Goal: Entertainment & Leisure: Consume media (video, audio)

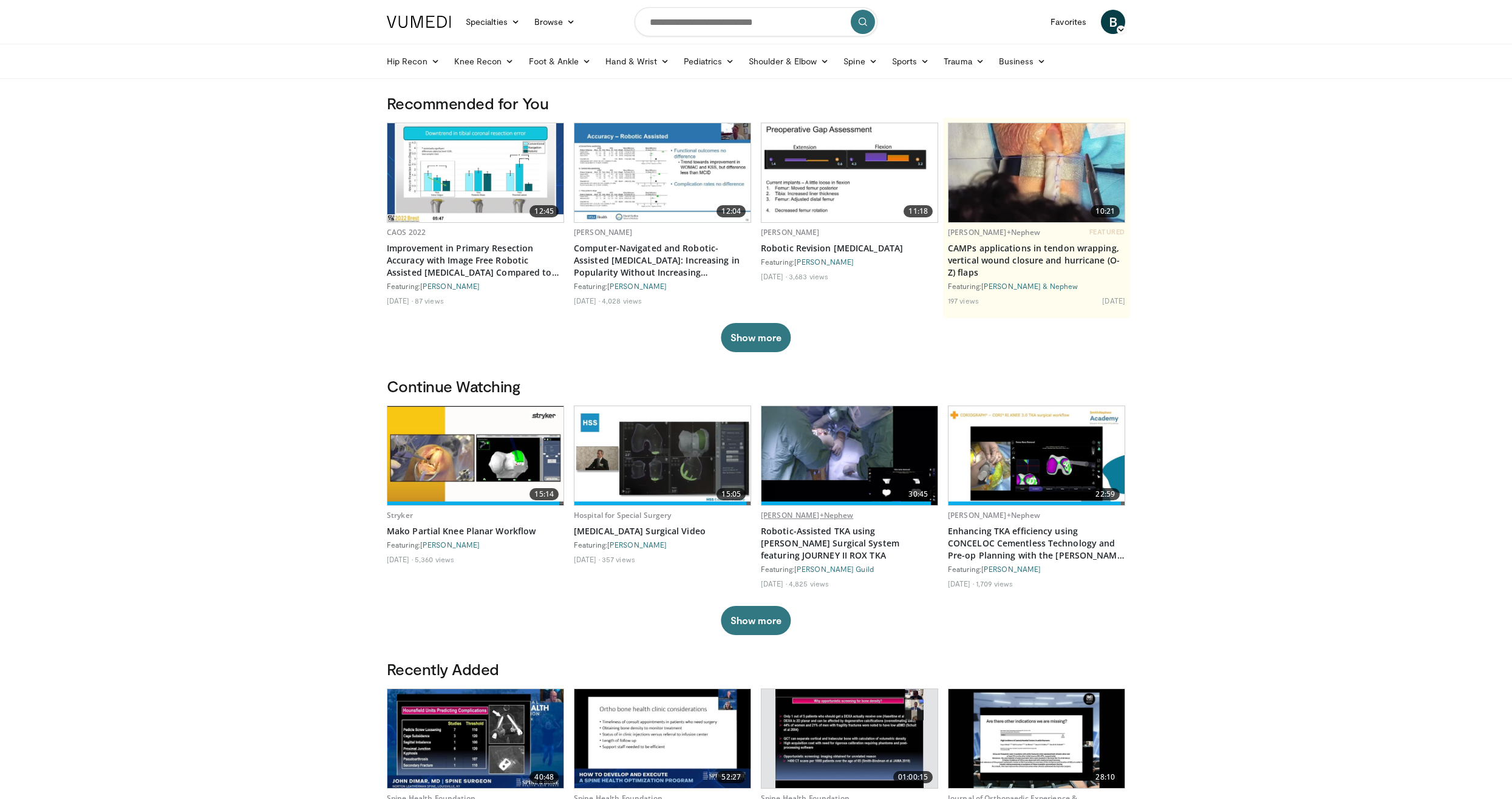
click at [785, 519] on link "[PERSON_NAME]+Nephew" at bounding box center [807, 515] width 92 height 10
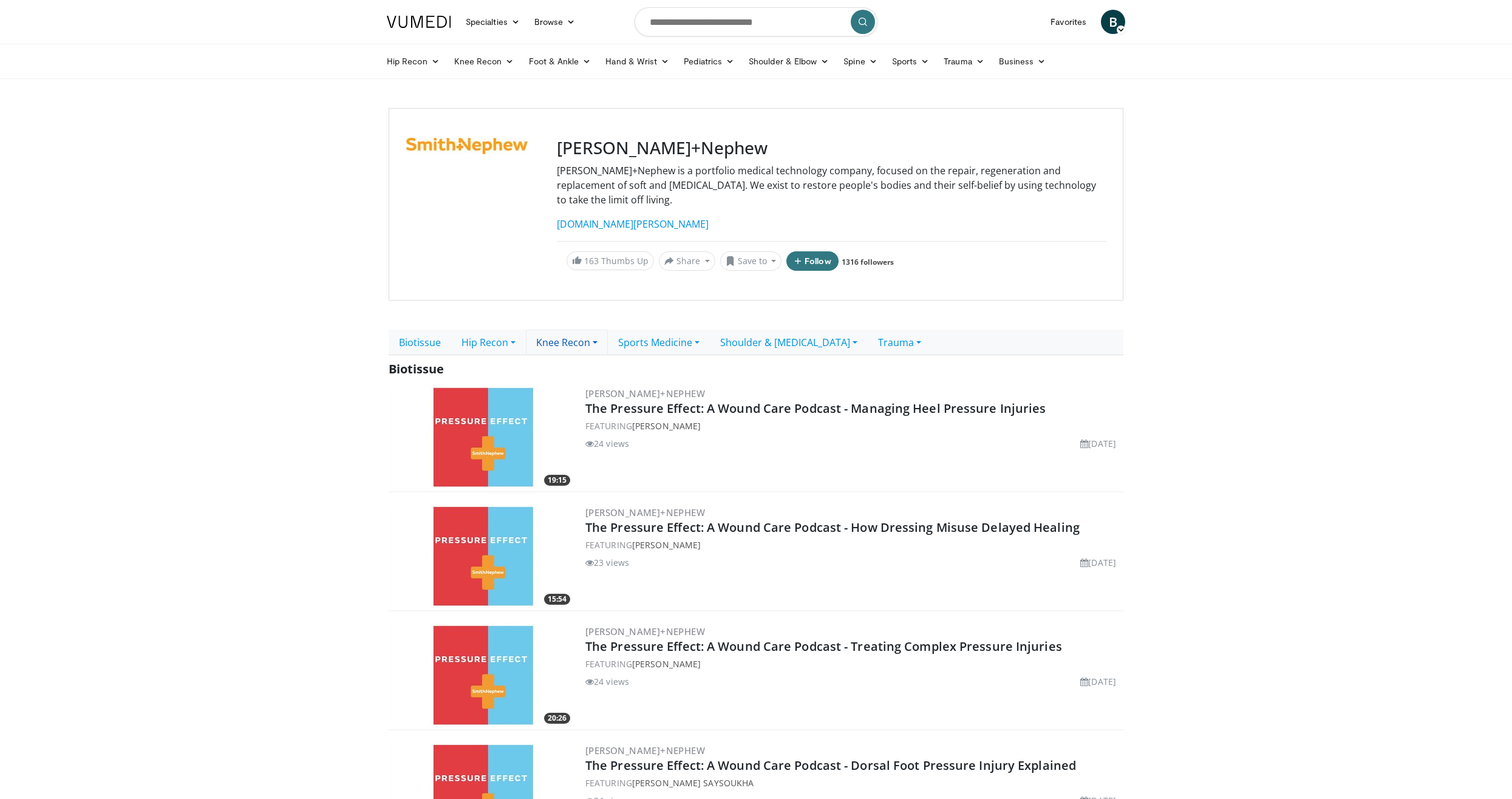
click at [584, 332] on link "Knee Recon" at bounding box center [566, 342] width 82 height 25
click at [580, 360] on link "Primary Knee" at bounding box center [574, 369] width 96 height 19
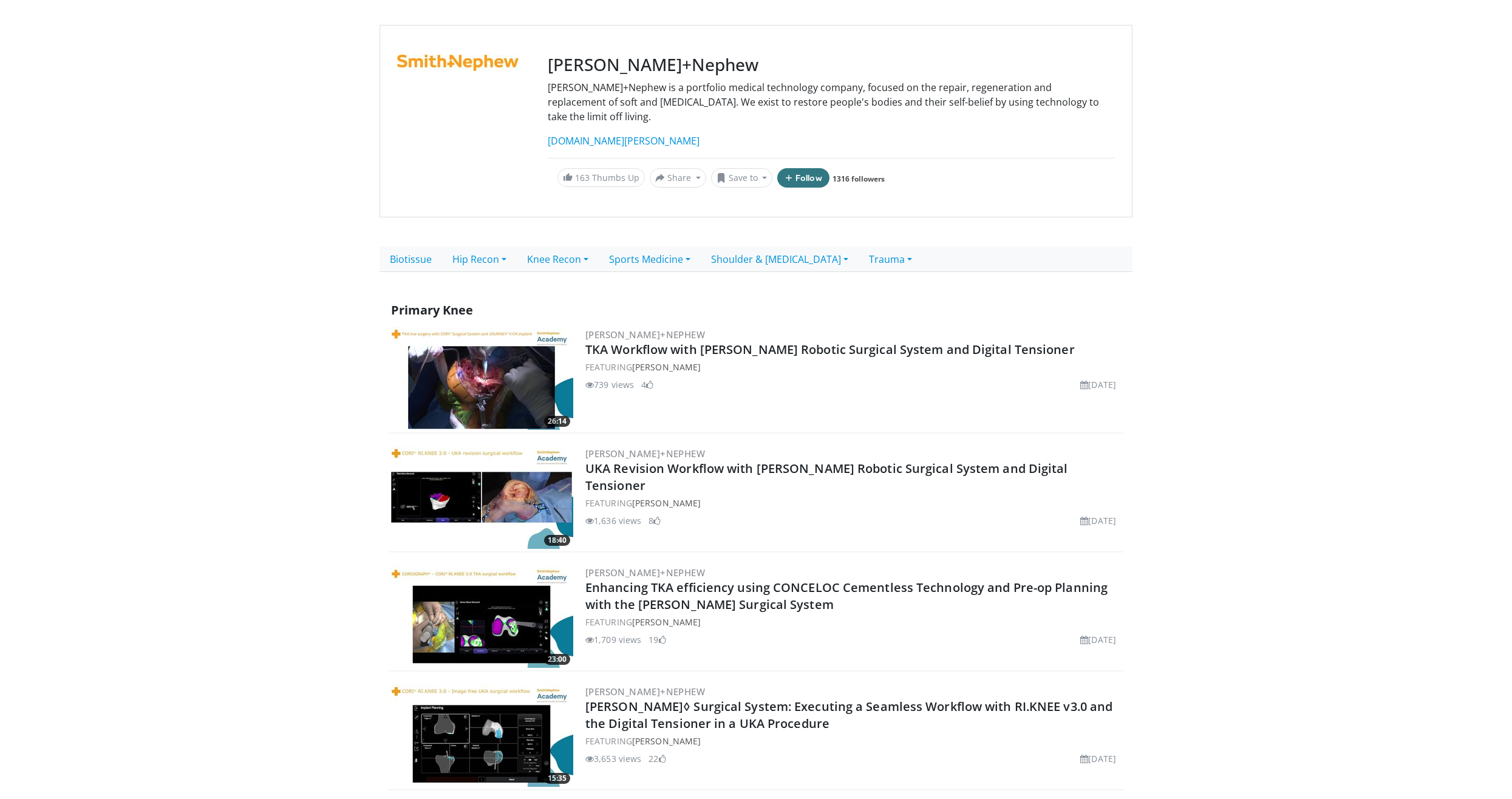
scroll to position [122, 0]
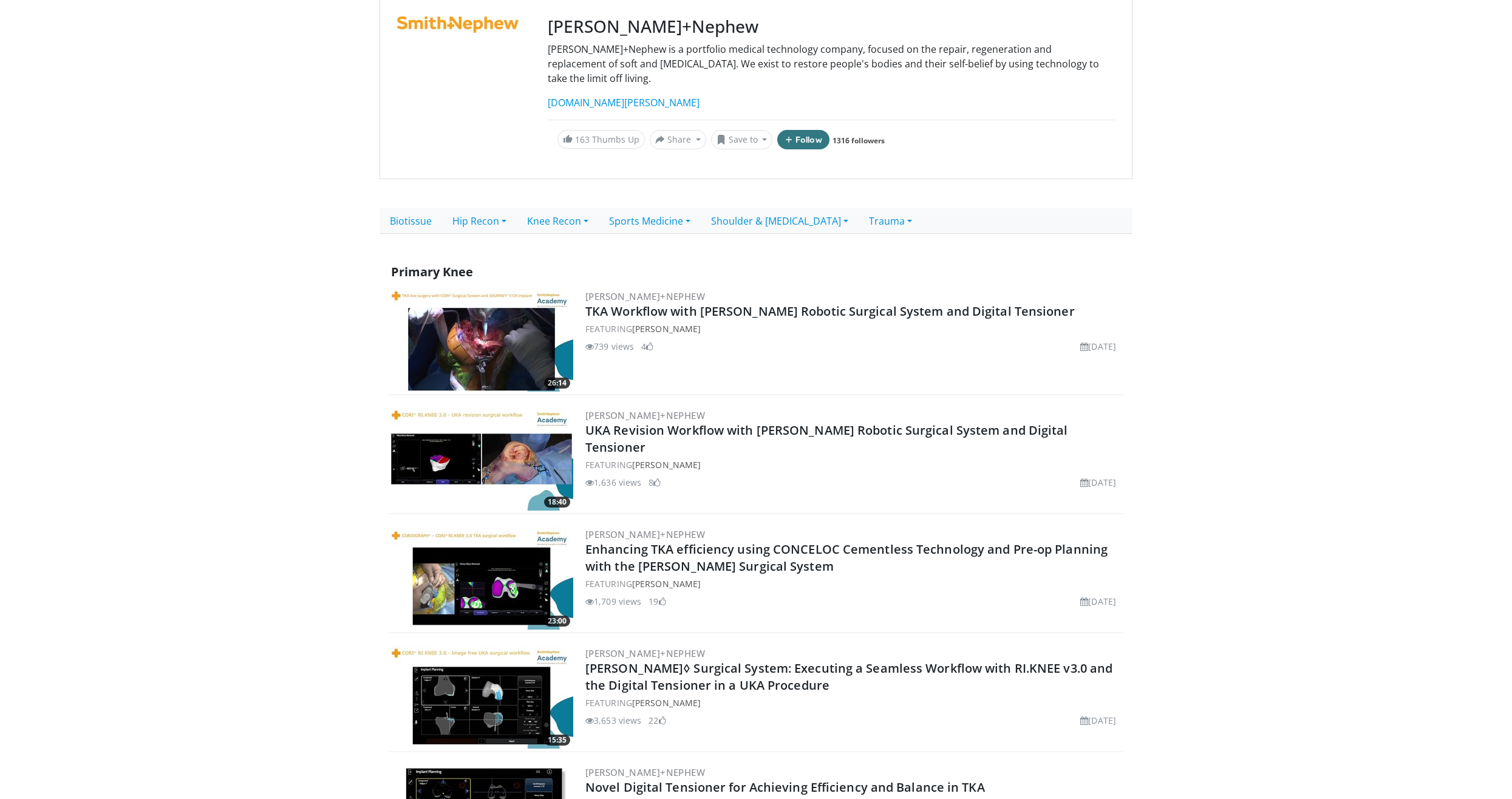
click at [513, 593] on img at bounding box center [482, 578] width 182 height 103
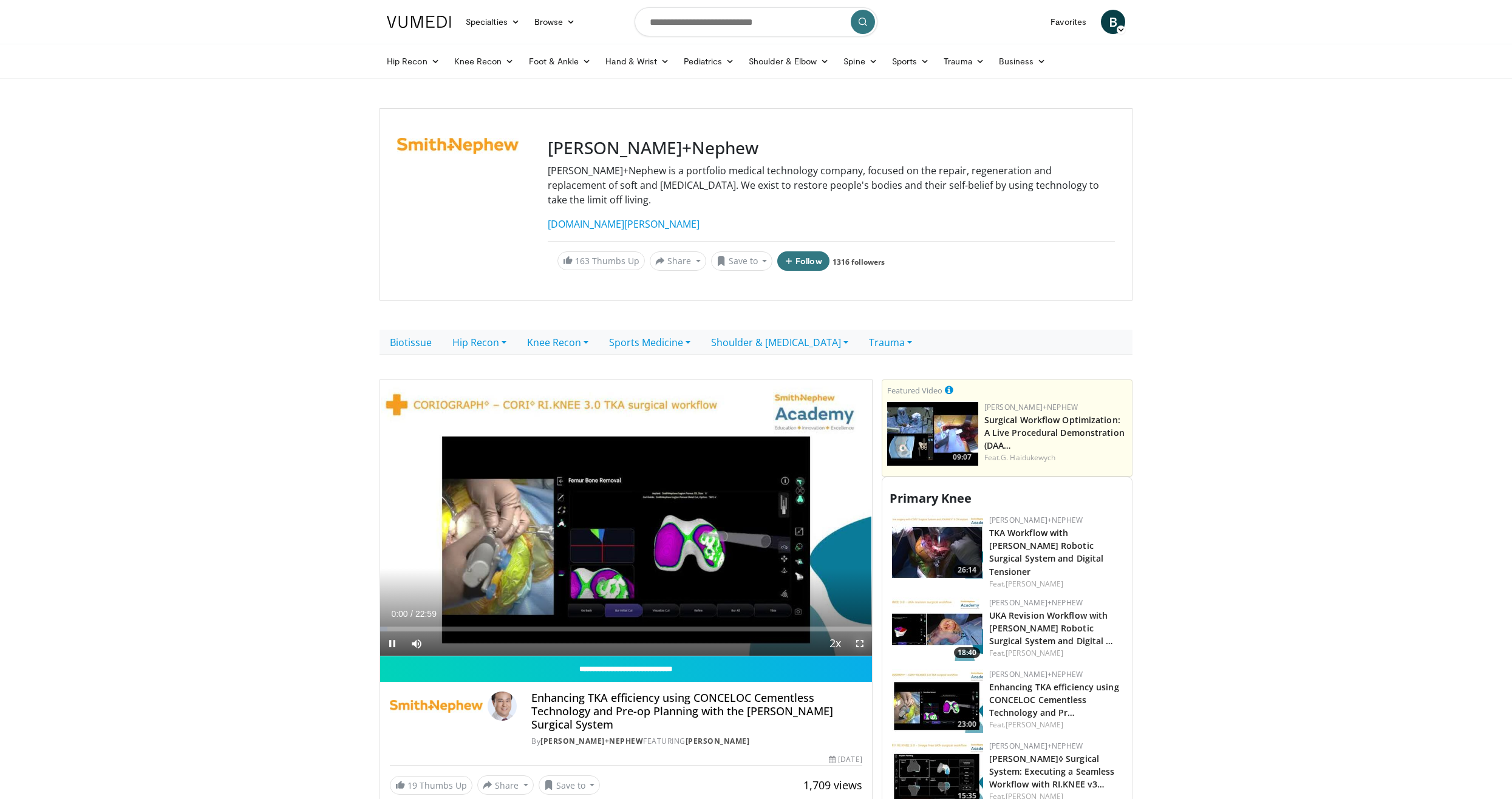
click at [858, 631] on span "Video Player" at bounding box center [860, 643] width 25 height 25
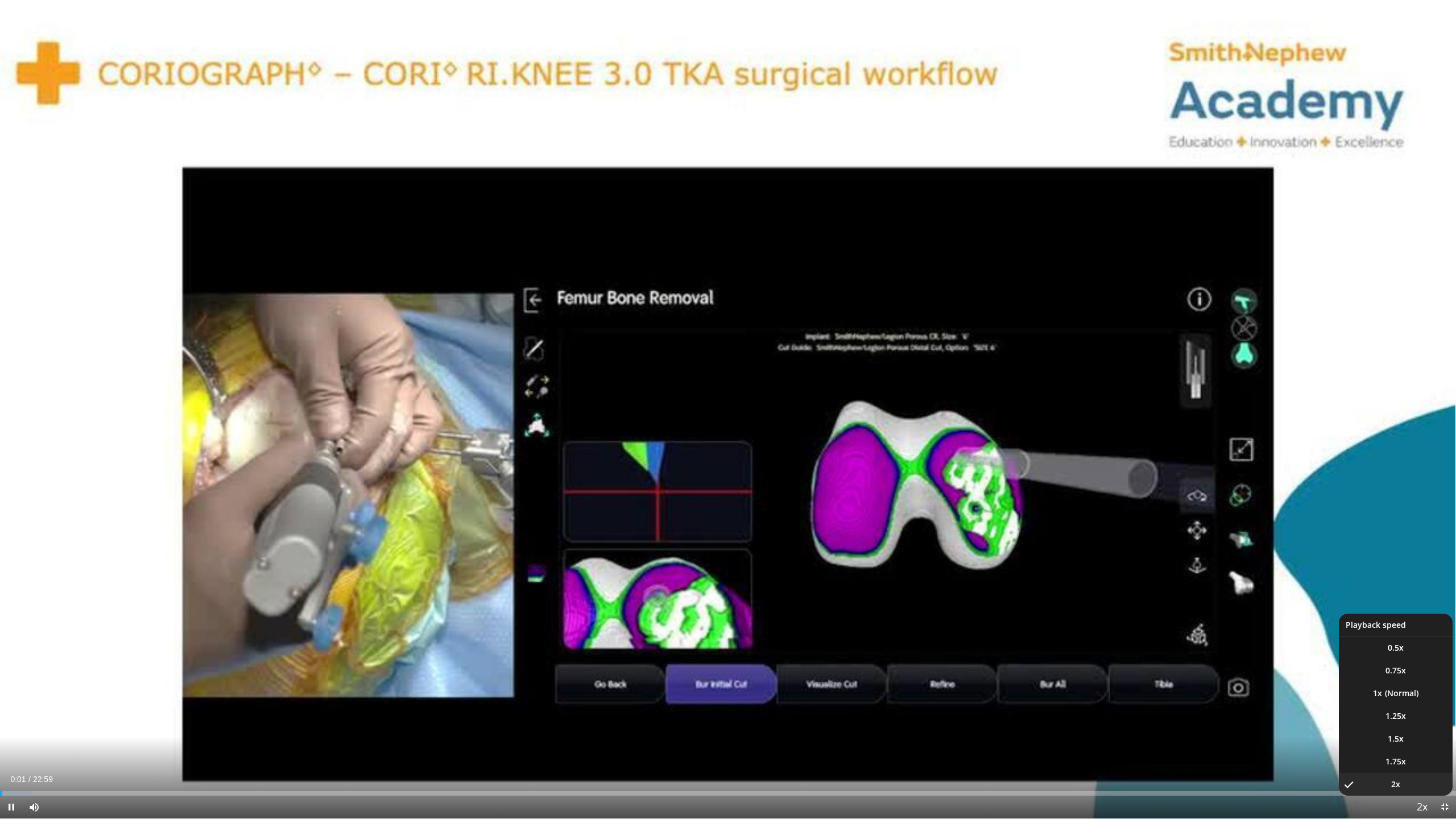
click at [1416, 748] on span "Video Player" at bounding box center [1421, 808] width 16 height 23
click at [1403, 699] on li "1x" at bounding box center [1395, 694] width 114 height 23
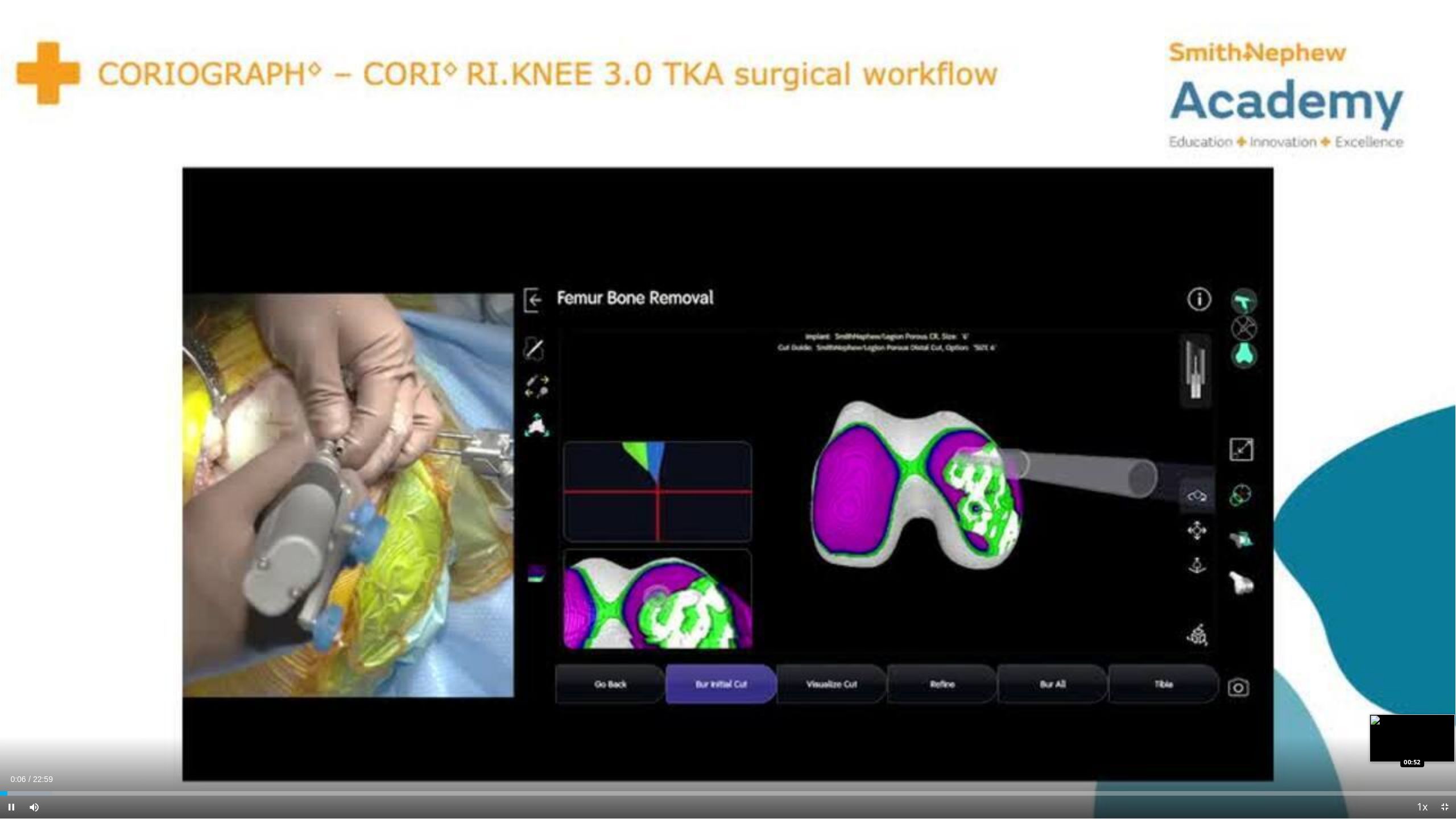
click at [56, 748] on div "Loaded : 3.59% 00:07 00:52" at bounding box center [728, 790] width 1456 height 11
click at [69, 748] on div "Loaded : 5.03% 00:53 01:05" at bounding box center [728, 794] width 1456 height 4
click at [82, 748] on div "Current Time 1:05 / Duration 22:59 Pause Skip Backward Skip Forward Mute Loaded…" at bounding box center [728, 807] width 1456 height 23
click at [79, 748] on div "Loaded : 8.70% 01:07 01:15" at bounding box center [728, 794] width 1456 height 4
click at [100, 748] on div "Progress Bar" at bounding box center [94, 794] width 83 height 4
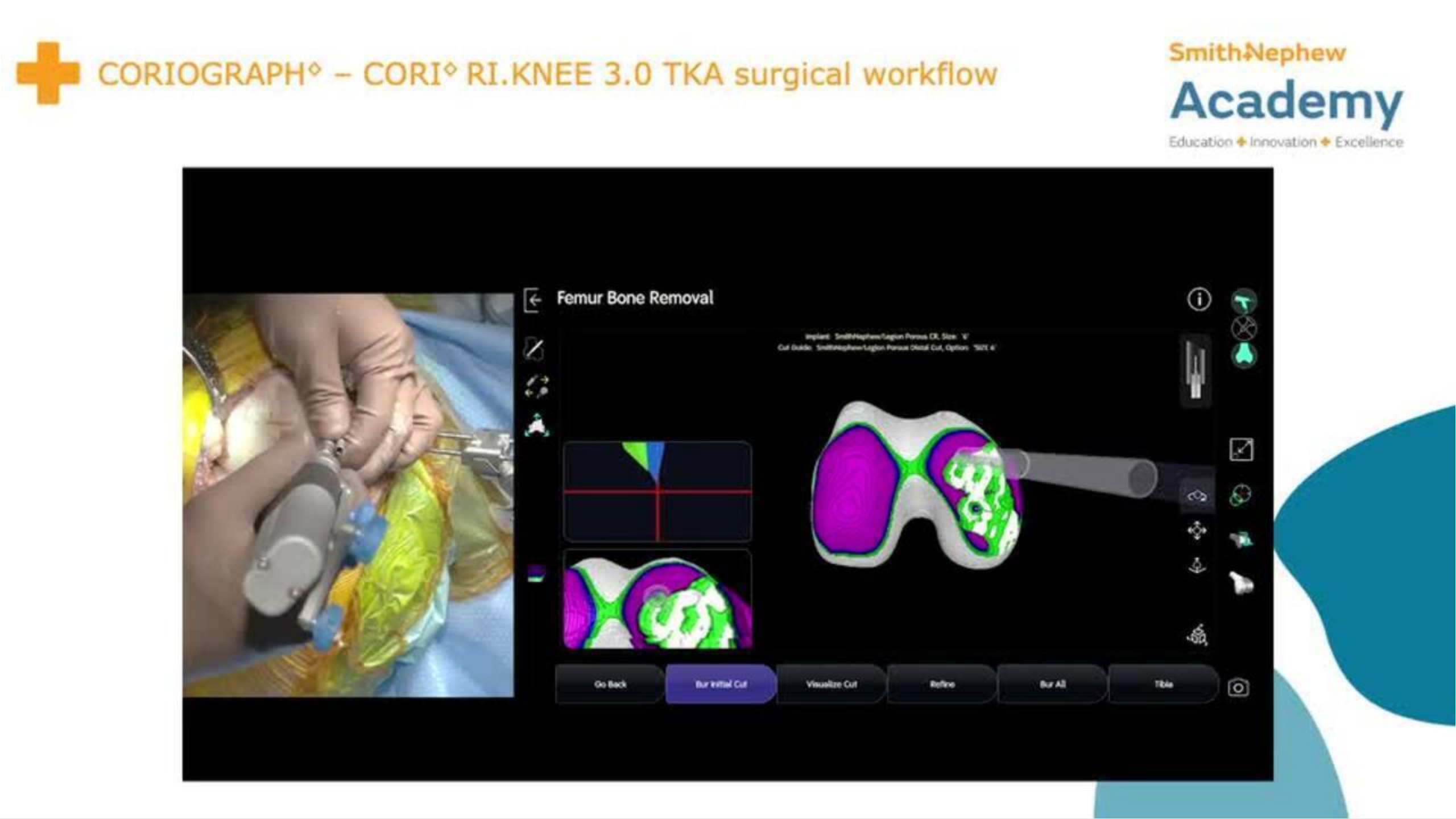
click at [82, 748] on div "10 seconds Tap to unmute" at bounding box center [728, 410] width 1456 height 819
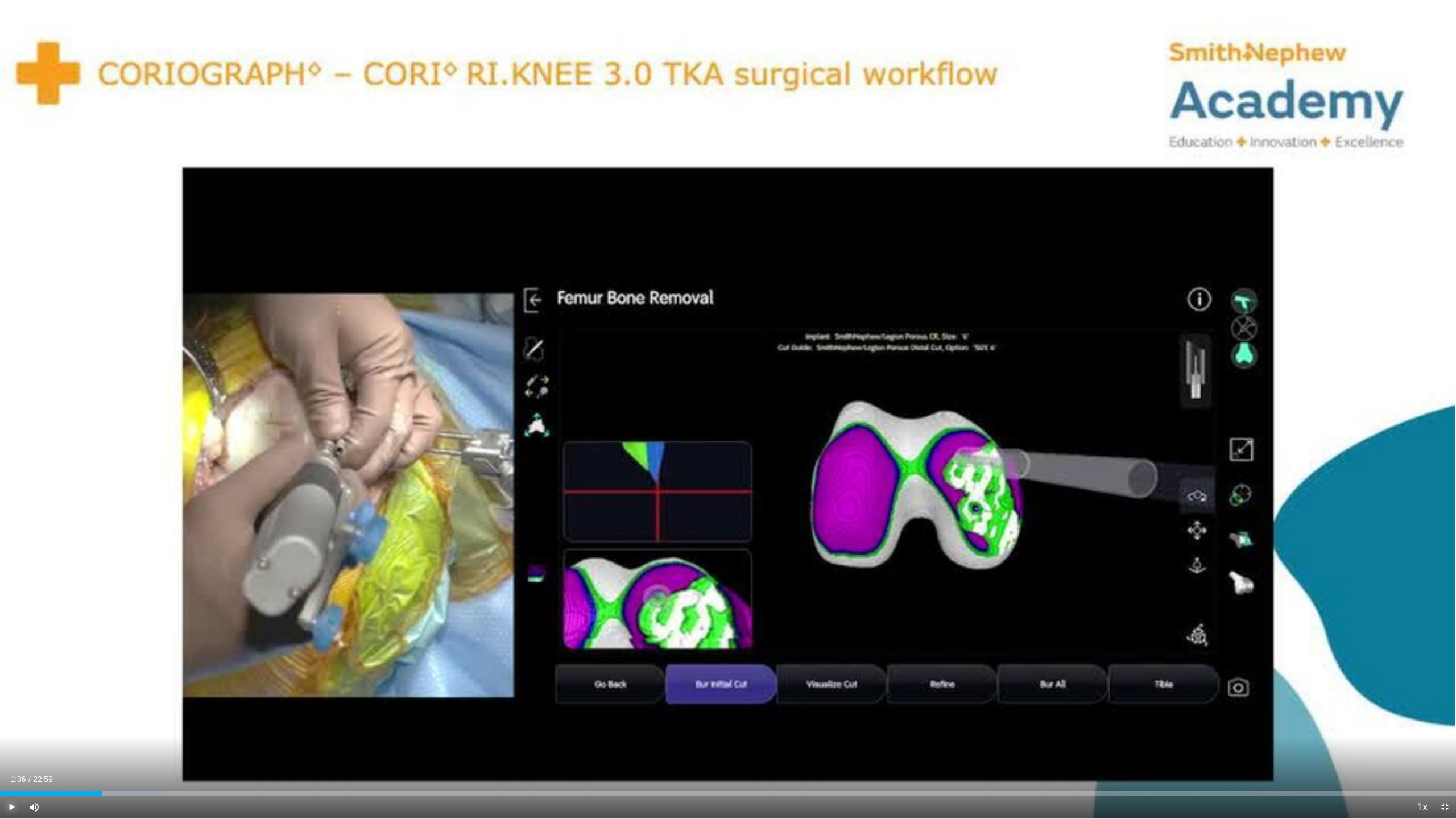
click at [15, 748] on span "Video Player" at bounding box center [12, 807] width 23 height 23
click at [100, 748] on div "01:34" at bounding box center [50, 794] width 100 height 4
click at [191, 748] on div "Loaded : 17.25% 03:00 03:00" at bounding box center [728, 790] width 1456 height 11
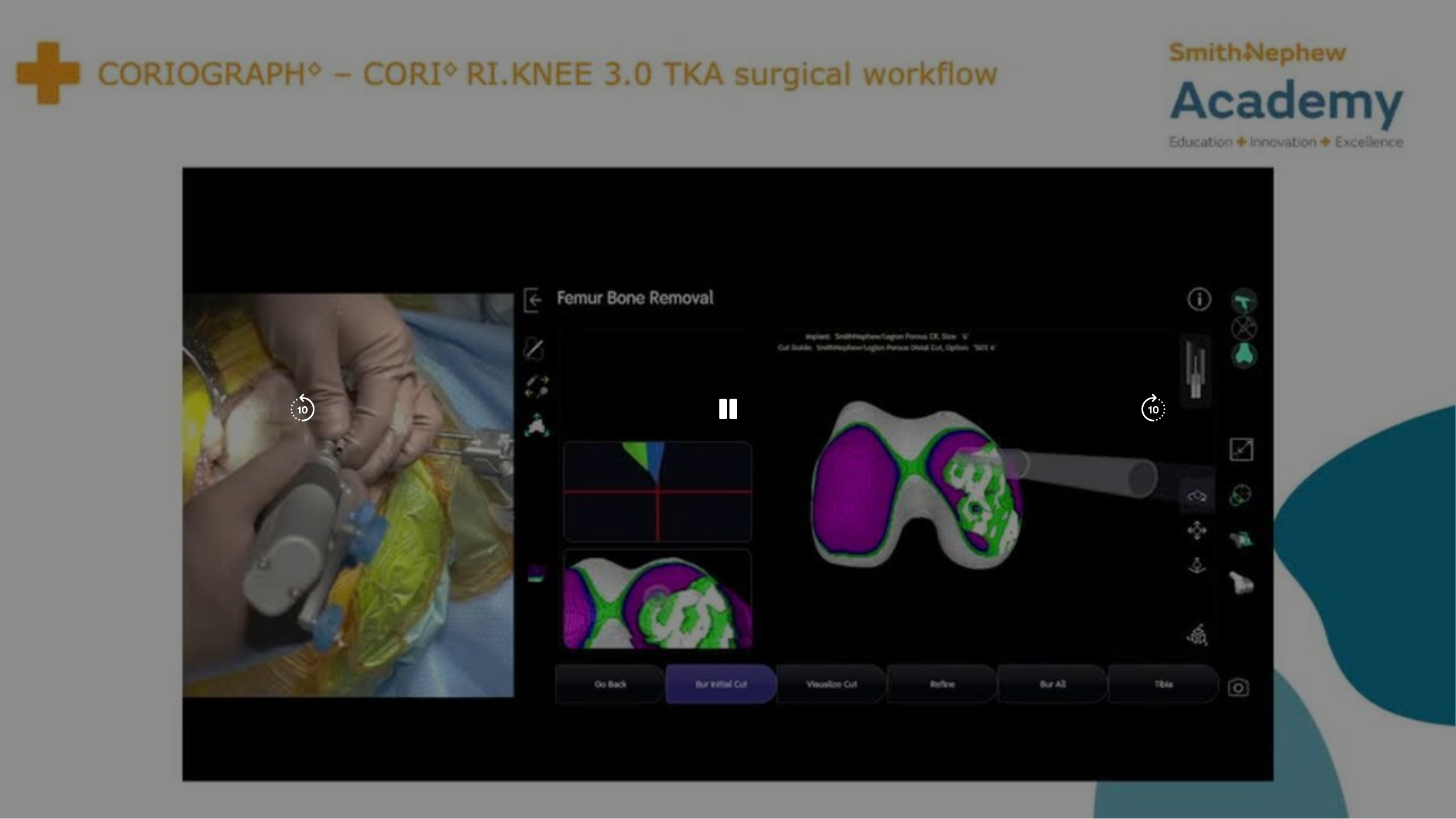
click at [209, 748] on div "Loaded : 17.40% 03:00 03:00" at bounding box center [728, 790] width 1456 height 11
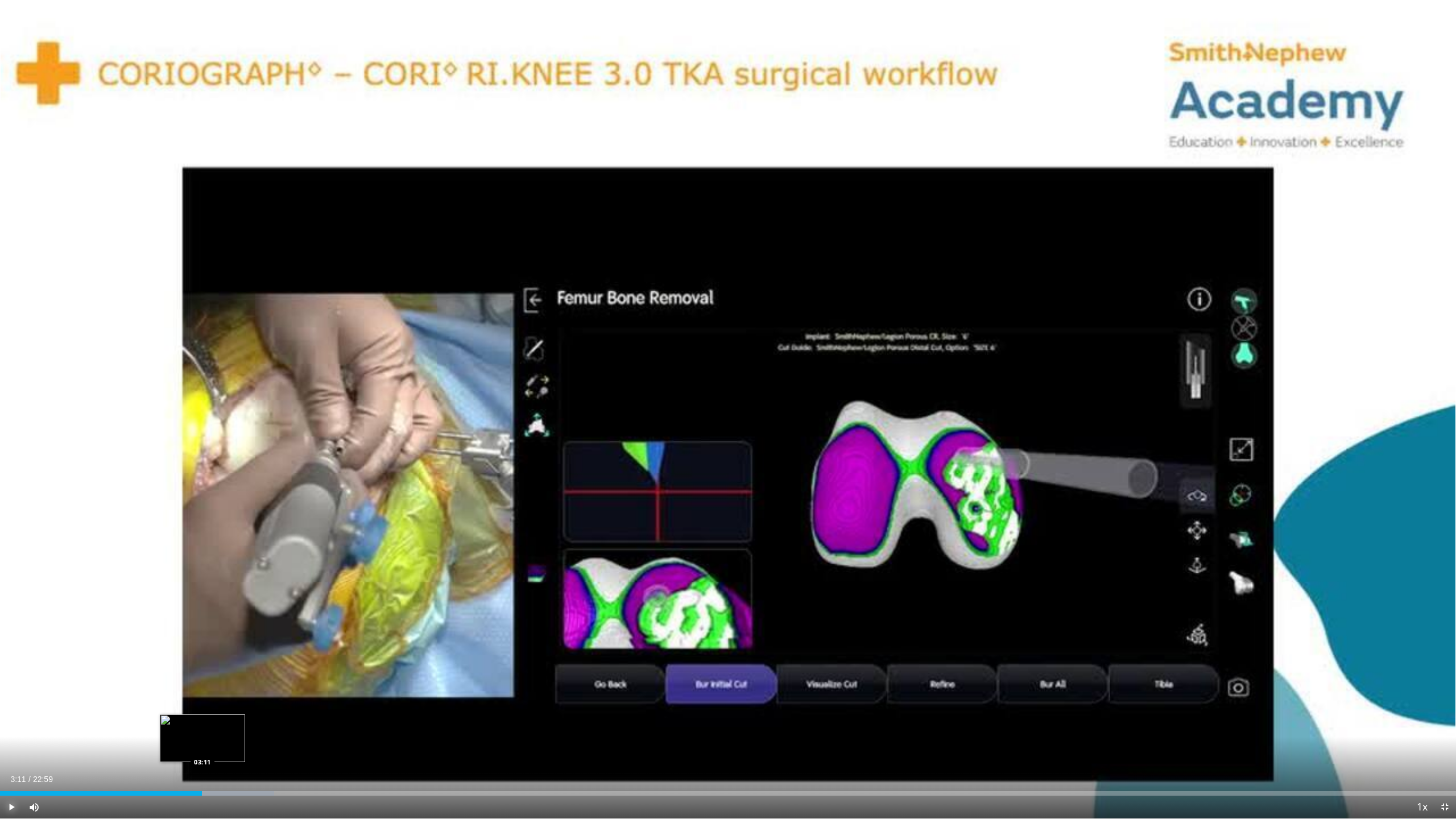
click at [202, 748] on div "03:11" at bounding box center [101, 794] width 202 height 4
click at [12, 748] on span "Video Player" at bounding box center [12, 807] width 23 height 23
click at [231, 748] on div "Loaded : 21.57% 03:56 03:38" at bounding box center [728, 790] width 1456 height 11
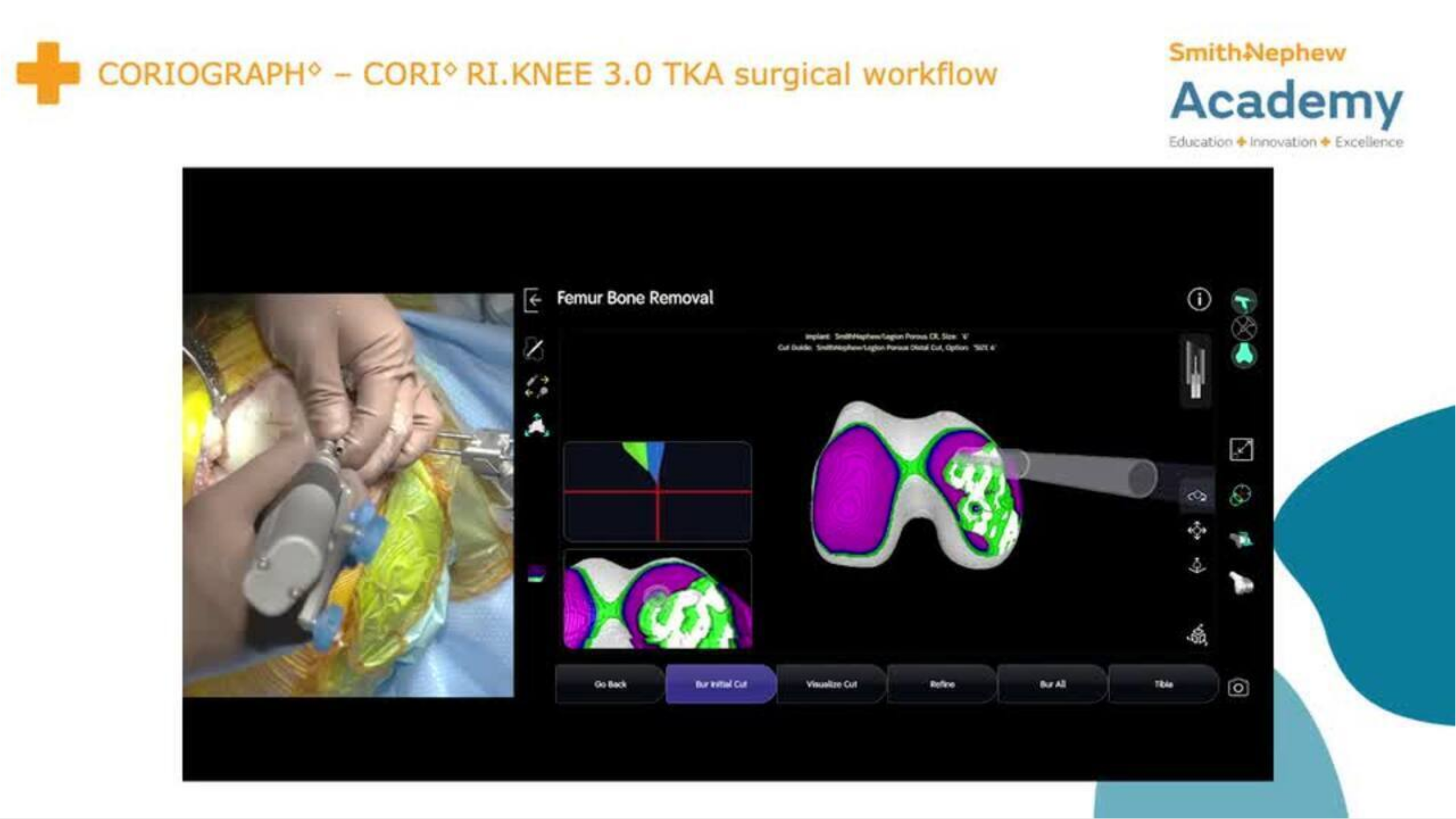
click at [726, 407] on div "10 seconds Tap to unmute" at bounding box center [728, 410] width 1456 height 819
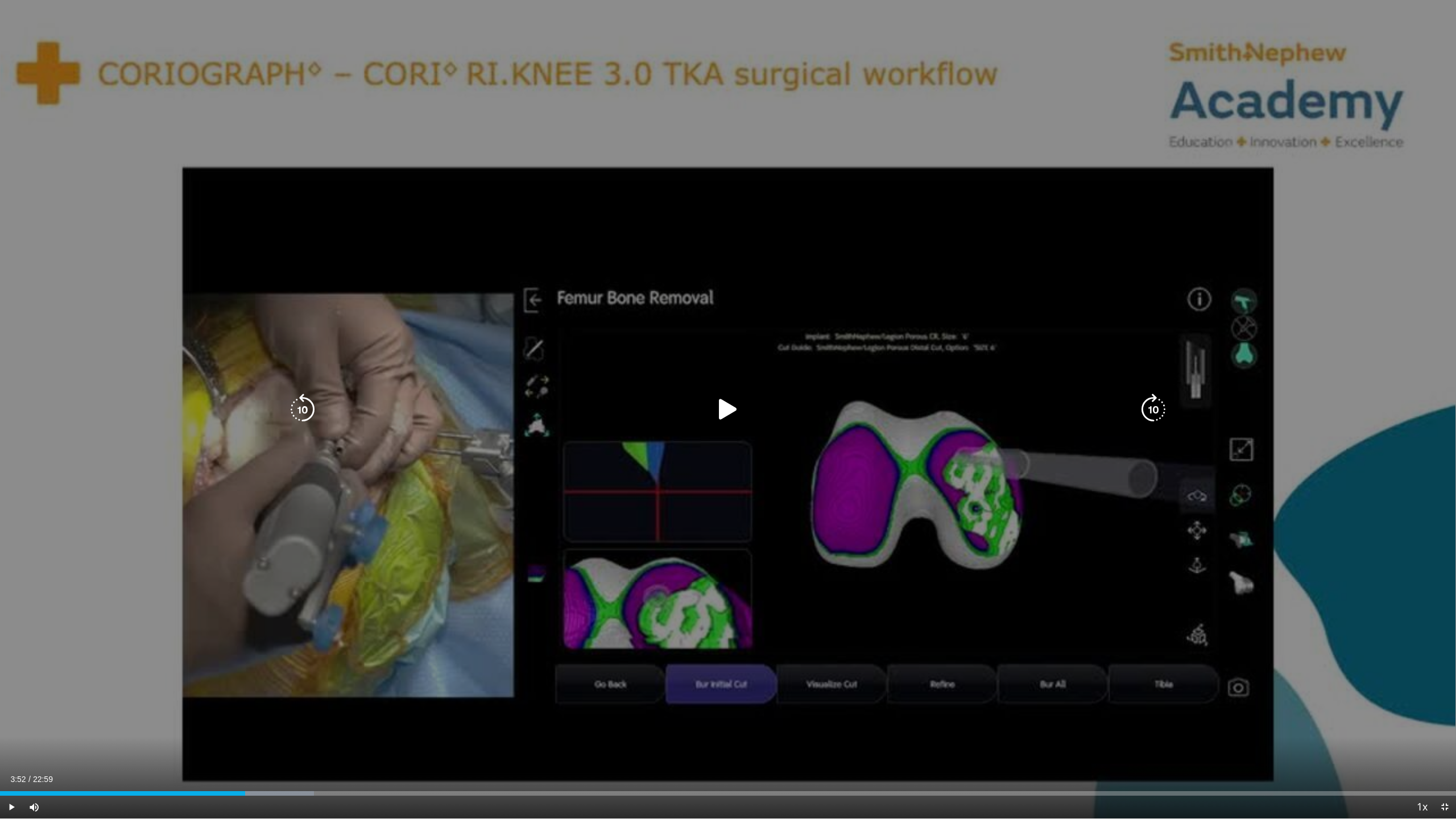
click at [725, 409] on icon "Video Player" at bounding box center [728, 410] width 32 height 32
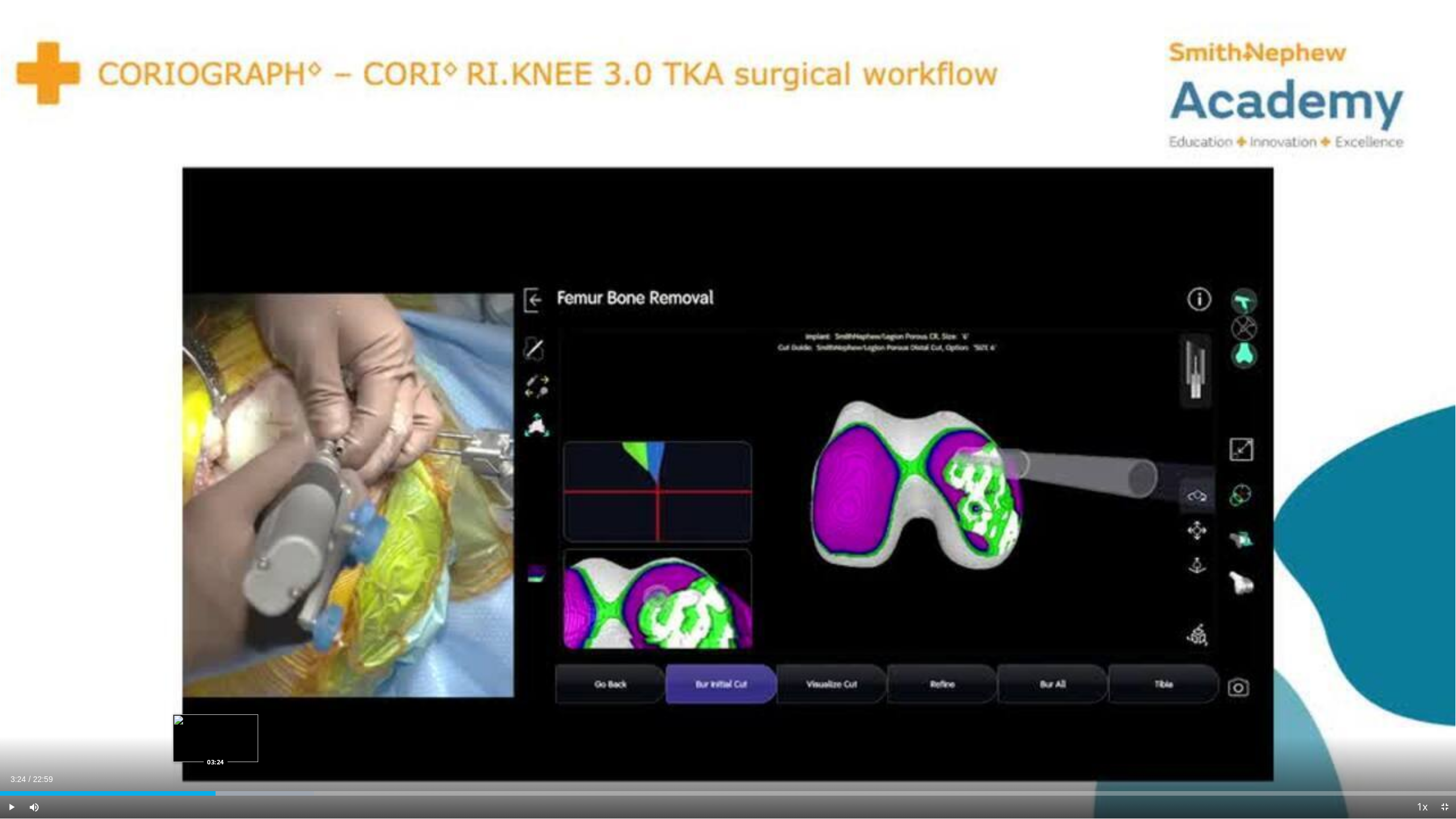
click at [216, 748] on div "Loaded : 21.57% 03:24 03:24" at bounding box center [728, 794] width 1456 height 4
click at [204, 748] on div "Loaded : 21.57% 03:25 03:12" at bounding box center [728, 794] width 1456 height 4
click at [240, 748] on div "Loaded : 22.28% 04:06 03:47" at bounding box center [728, 790] width 1456 height 11
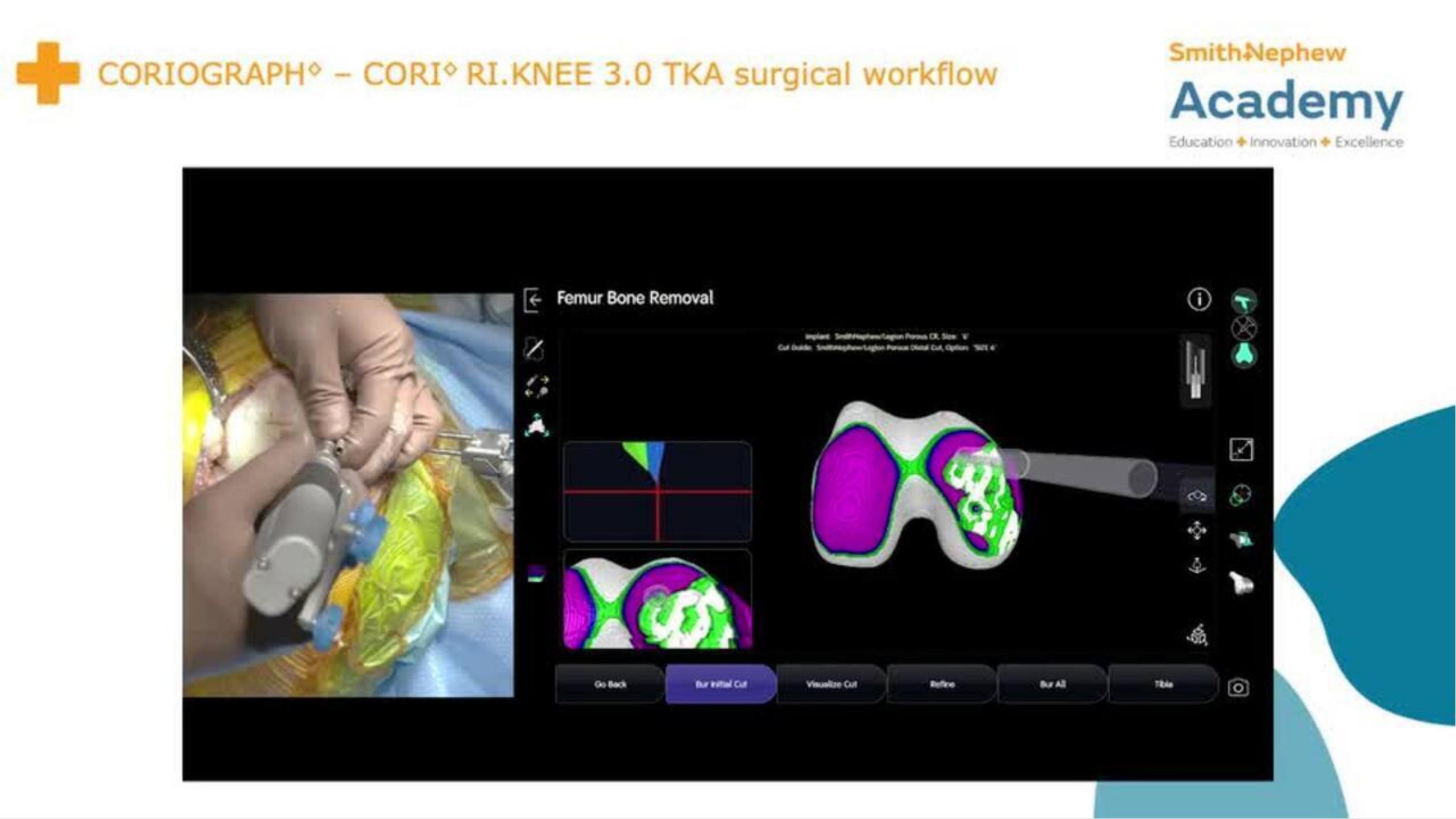
click at [725, 405] on div "10 seconds Tap to unmute" at bounding box center [728, 410] width 1456 height 819
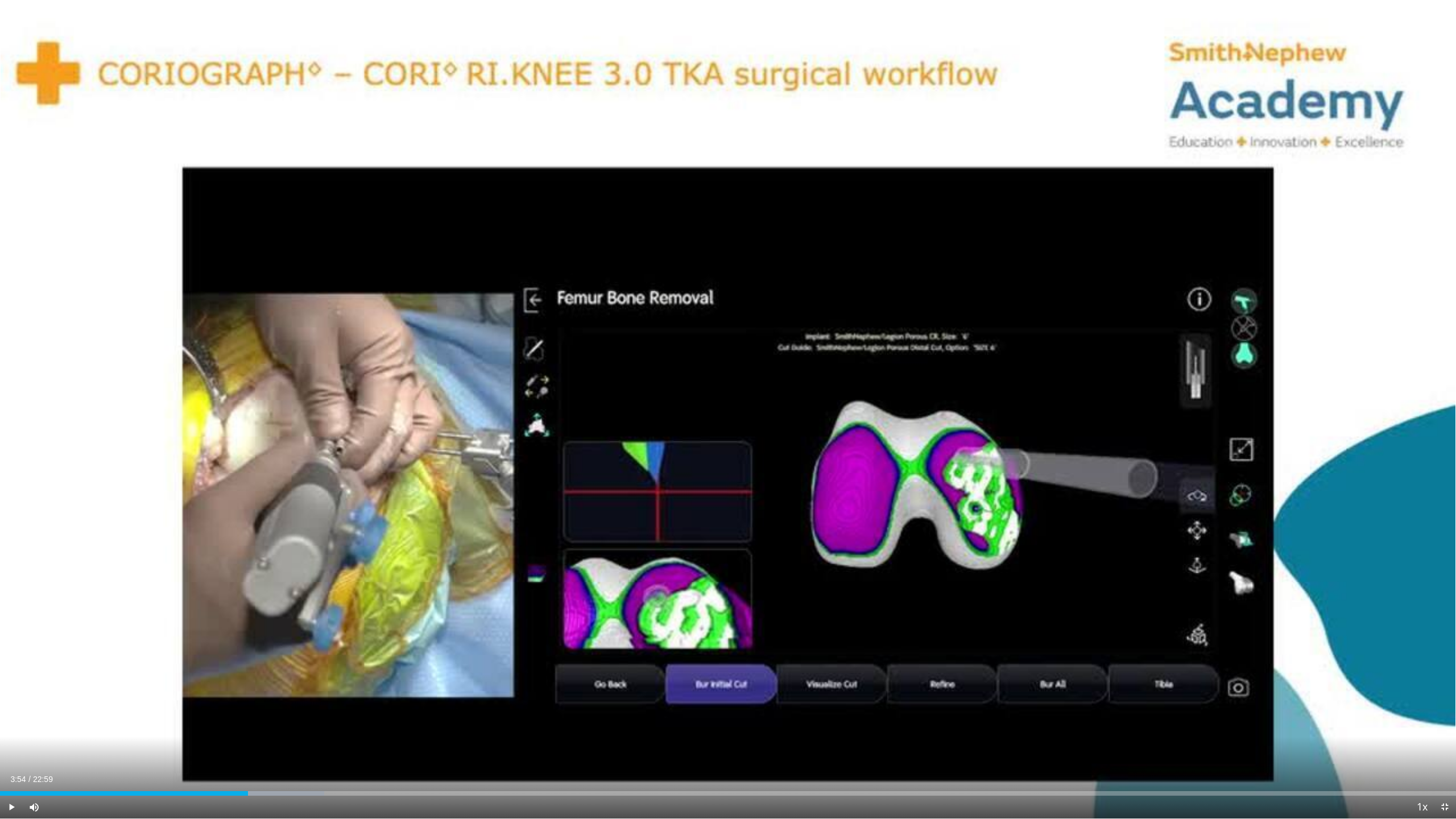
click at [725, 405] on div "10 seconds Tap to unmute" at bounding box center [728, 410] width 1456 height 819
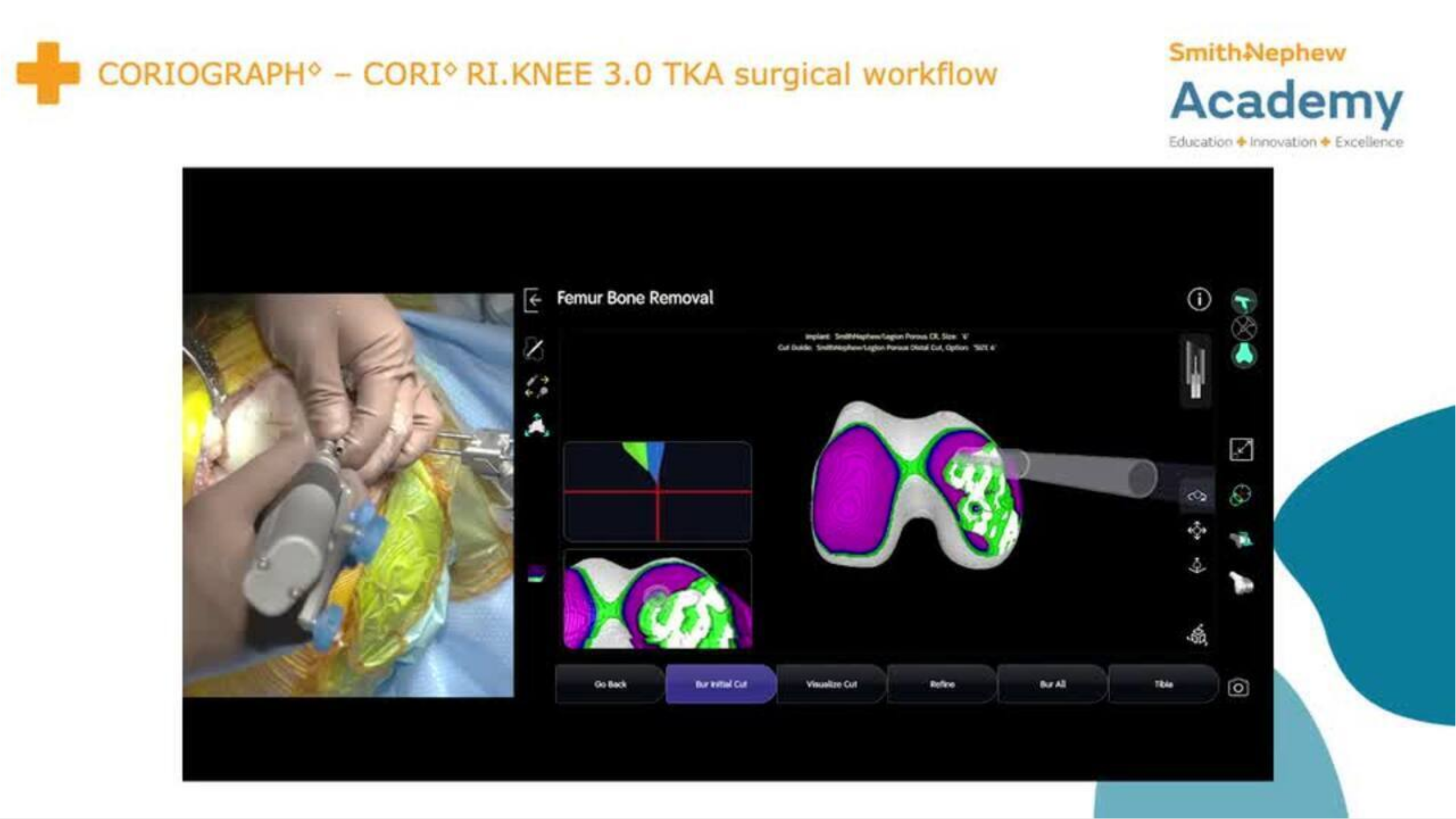
click at [725, 405] on div "10 seconds Tap to unmute" at bounding box center [728, 410] width 1456 height 819
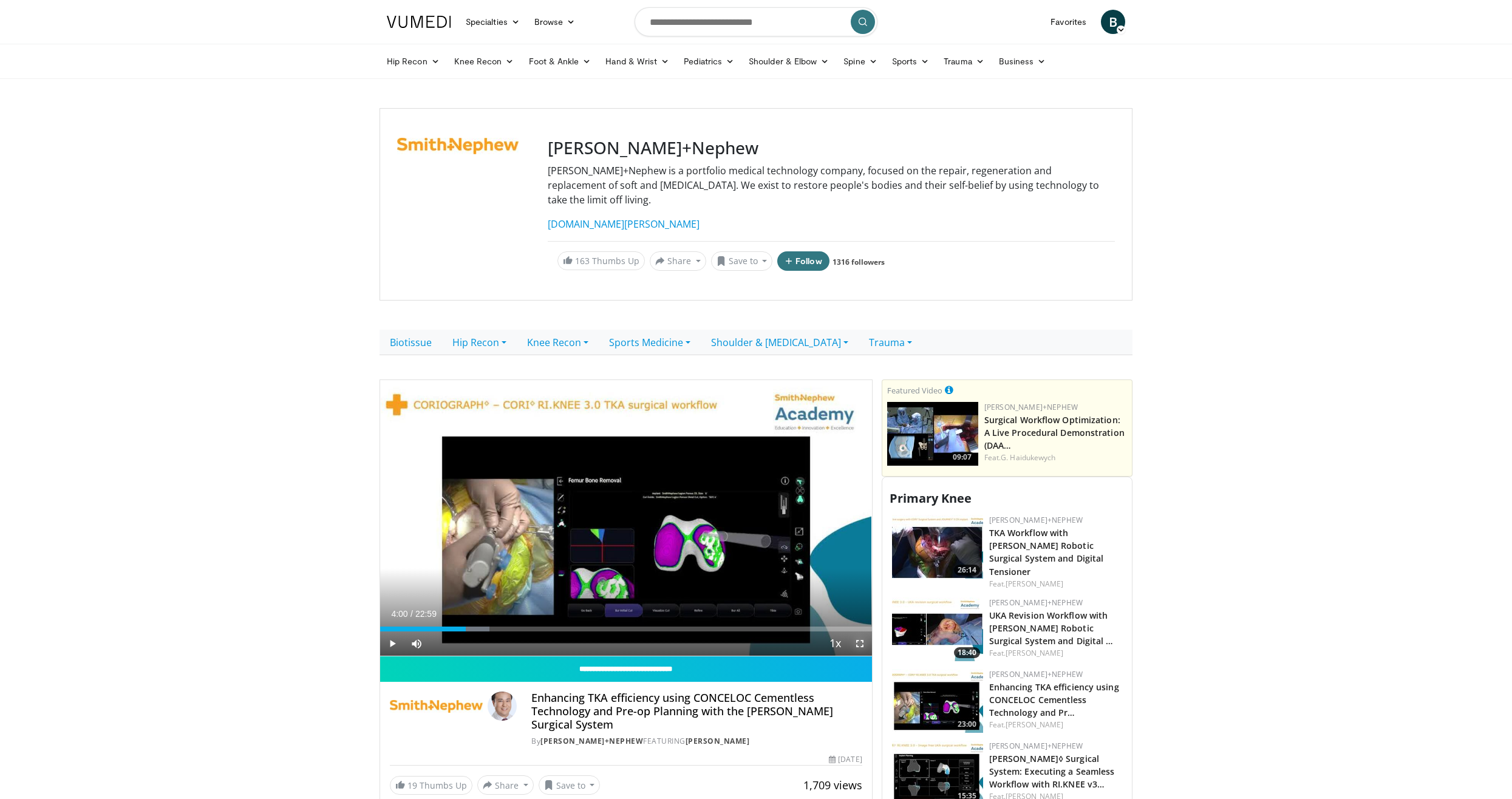
click at [862, 631] on span "Video Player" at bounding box center [860, 643] width 25 height 25
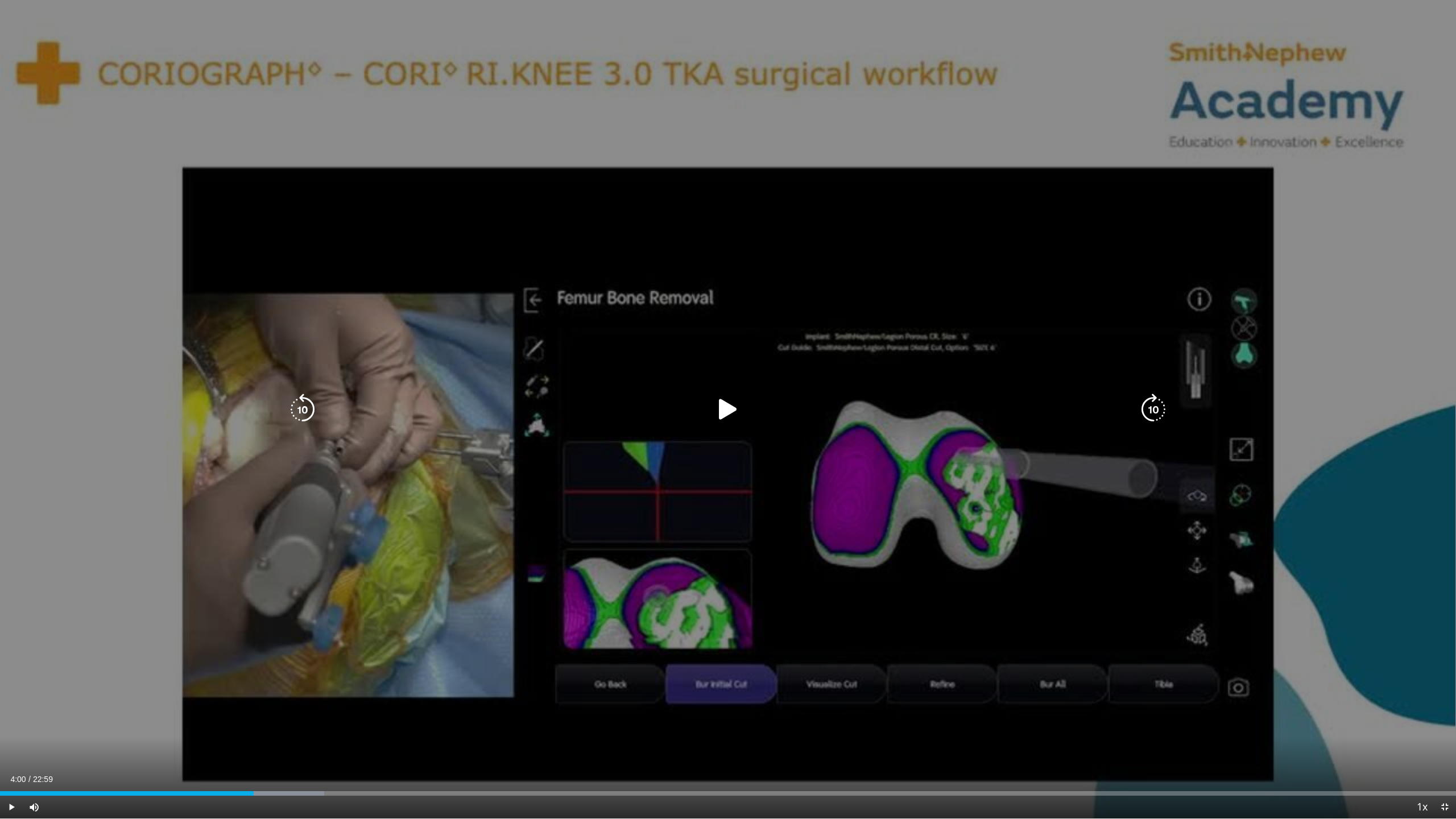
click at [759, 396] on div "10 seconds Tap to unmute" at bounding box center [728, 410] width 1456 height 819
click at [787, 428] on div "10 seconds Tap to unmute" at bounding box center [728, 410] width 1456 height 819
click at [806, 370] on div "10 seconds Tap to unmute" at bounding box center [728, 410] width 1456 height 819
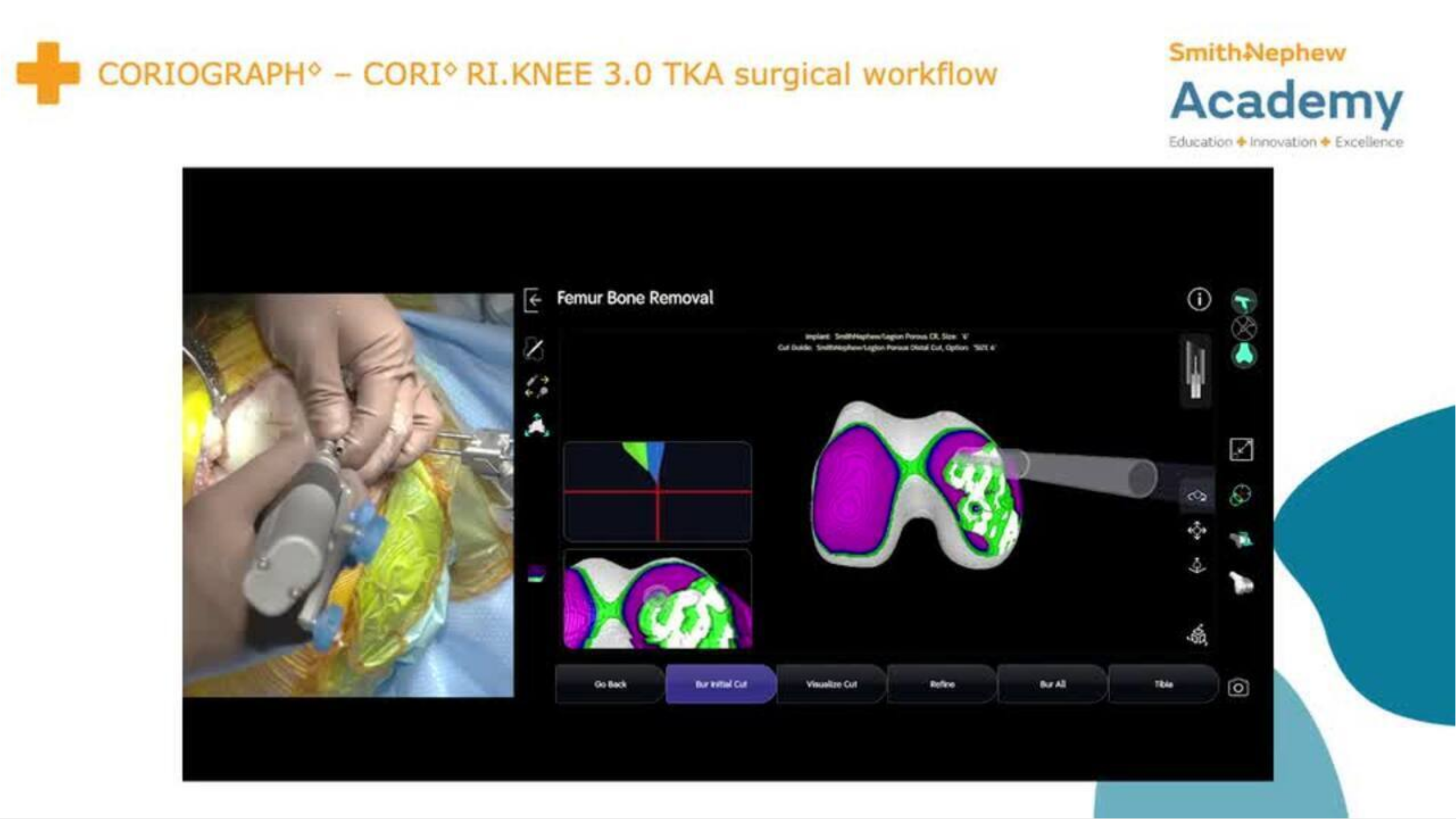
click at [725, 425] on div "10 seconds Tap to unmute" at bounding box center [728, 410] width 1456 height 819
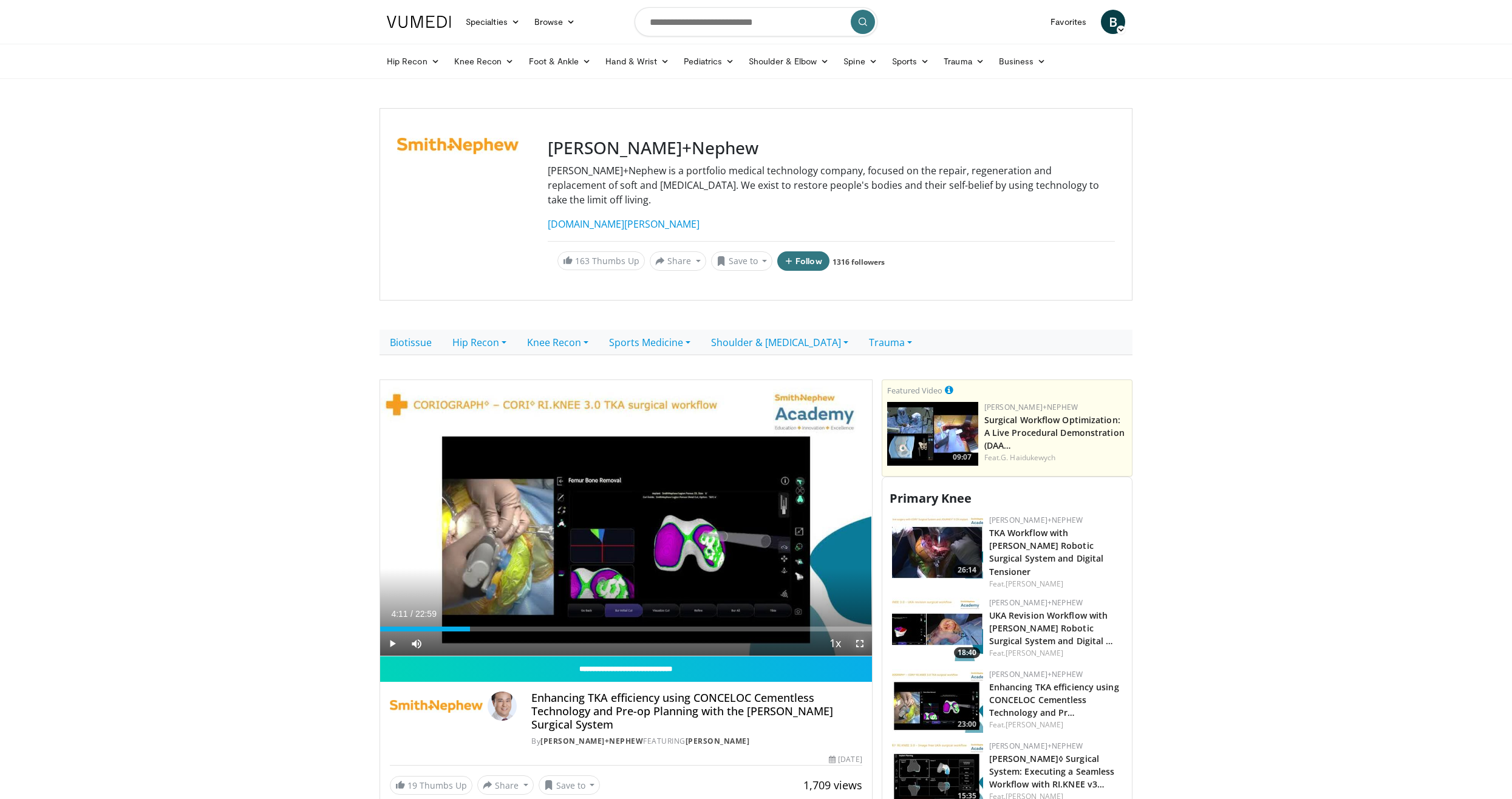
click at [856, 631] on span "Video Player" at bounding box center [860, 643] width 25 height 25
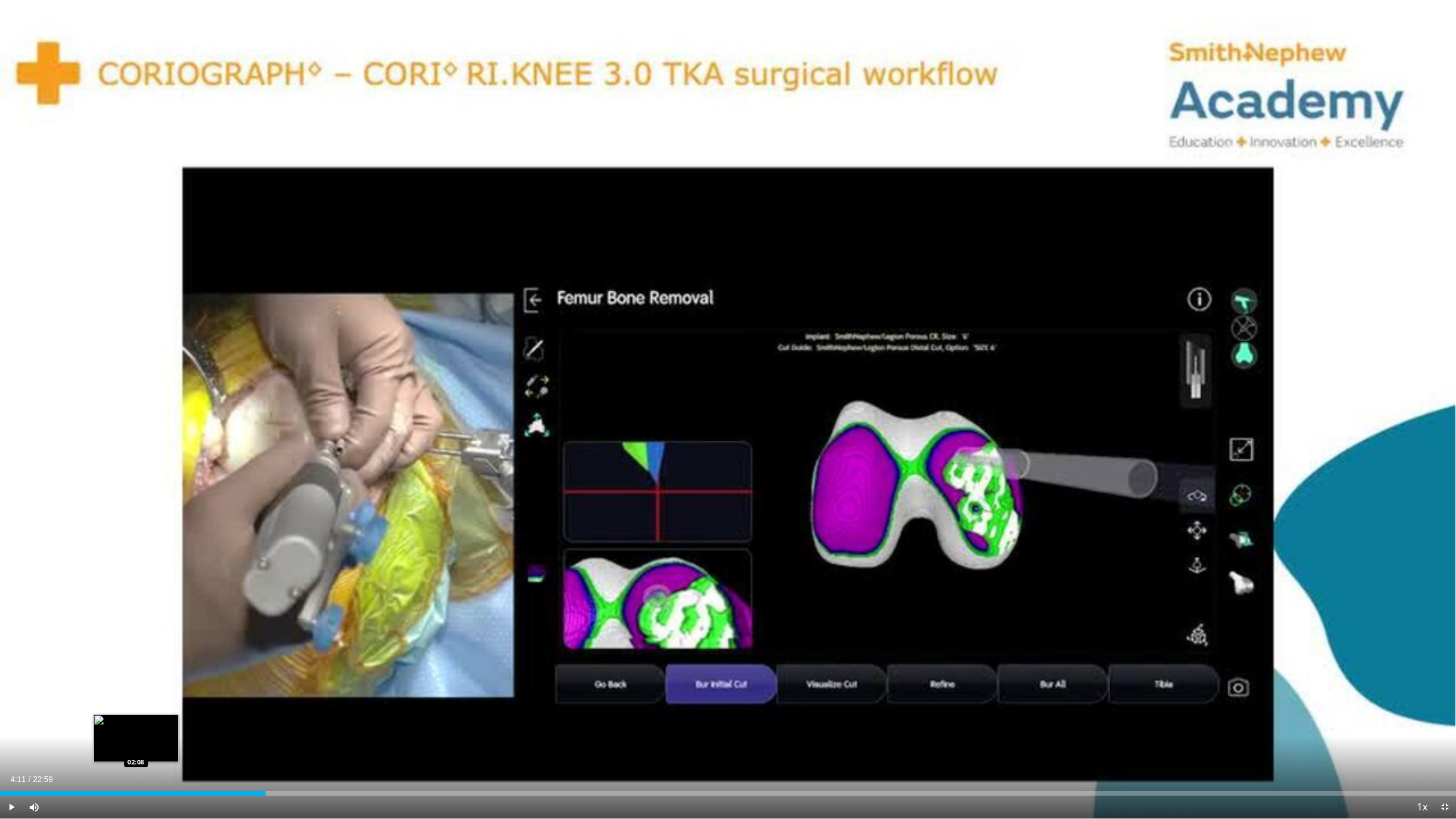
click at [136, 748] on div "Loaded : 0.00% 04:11 02:08" at bounding box center [728, 794] width 1456 height 4
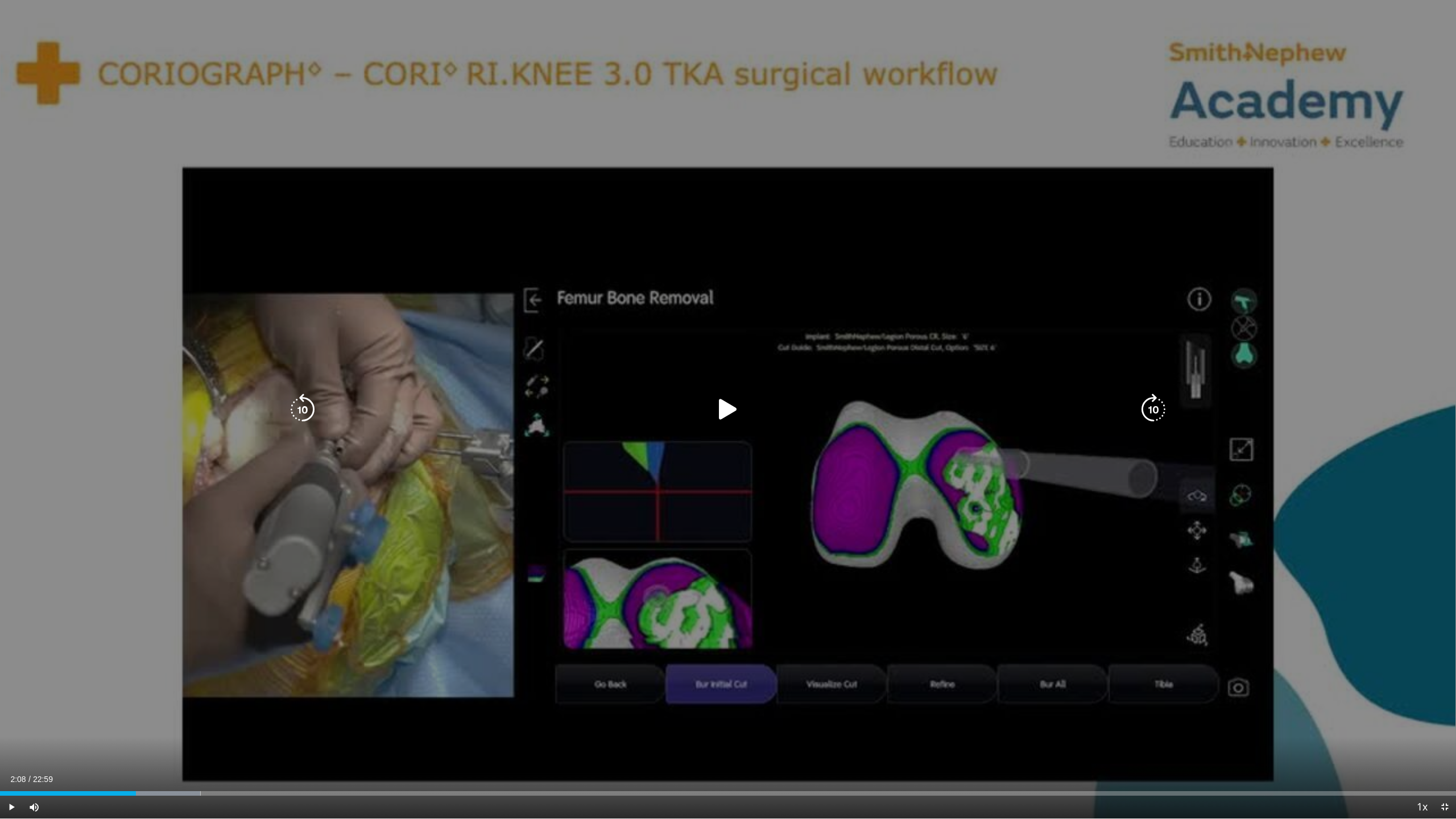
click at [487, 589] on div "10 seconds Tap to unmute" at bounding box center [728, 410] width 1456 height 819
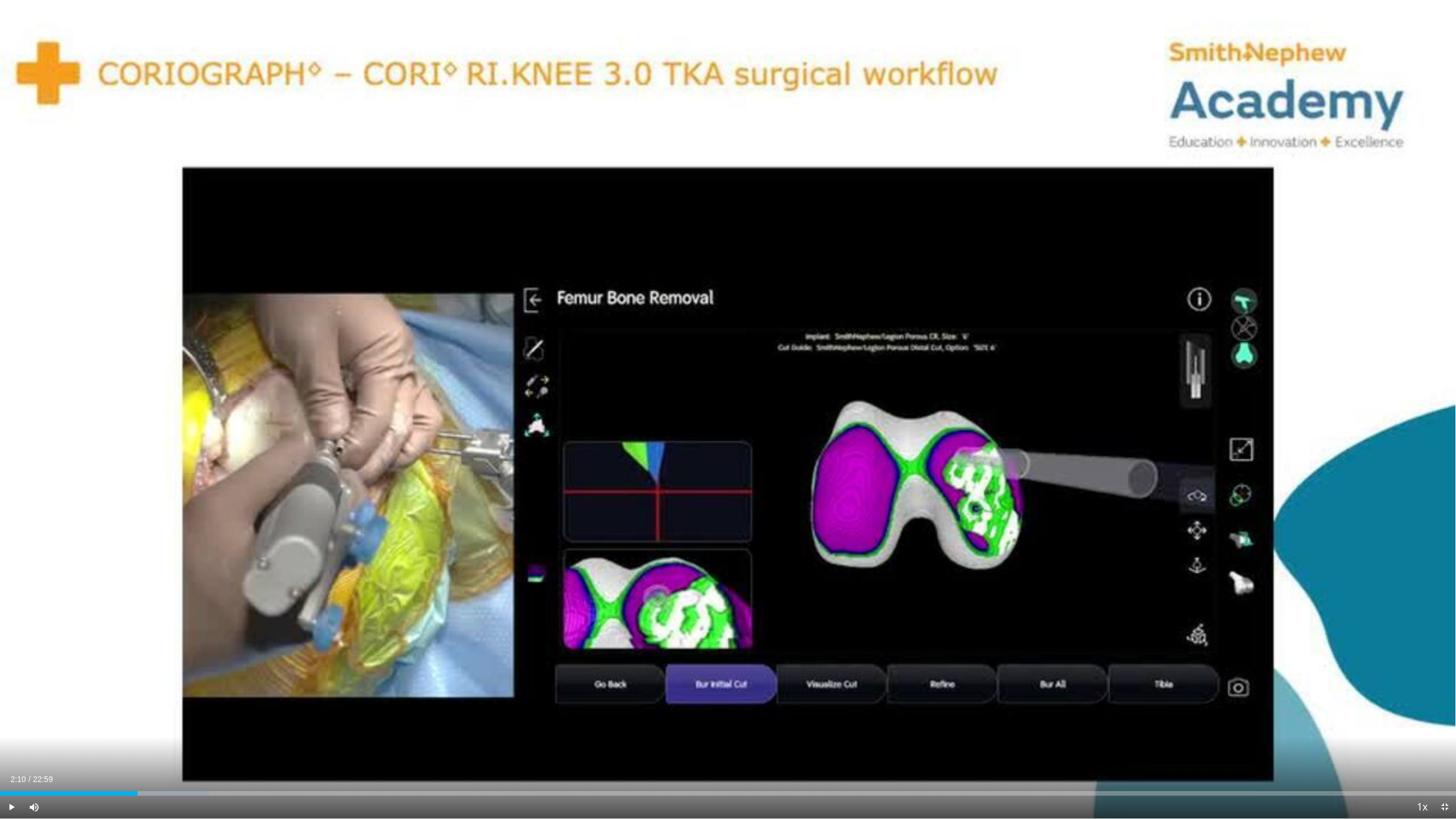
click at [487, 589] on div "10 seconds Tap to unmute" at bounding box center [728, 410] width 1456 height 819
click at [106, 748] on div "Loaded : 14.38% 02:13 01:40" at bounding box center [728, 794] width 1456 height 4
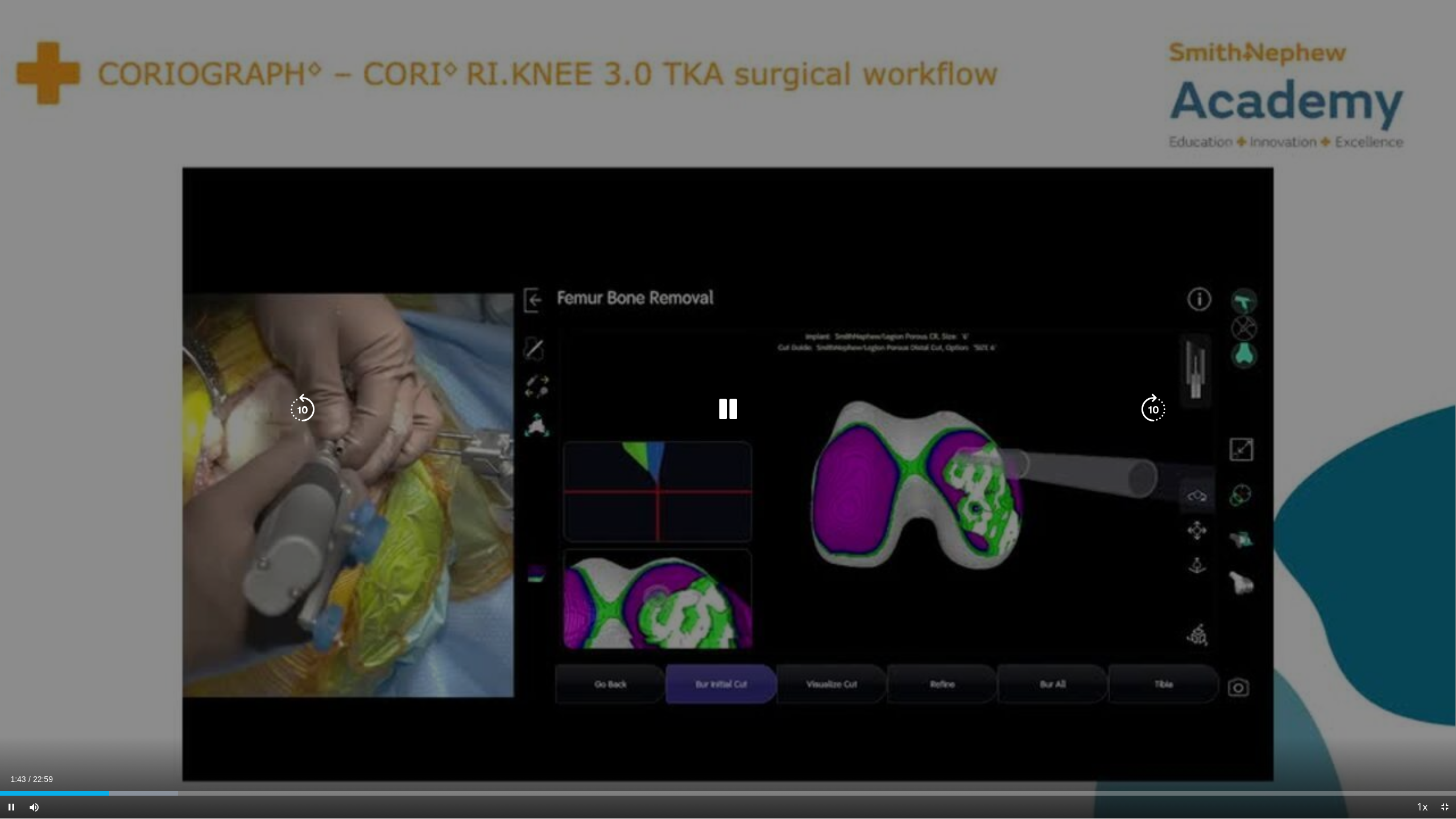
click at [385, 619] on div "10 seconds Tap to unmute" at bounding box center [728, 410] width 1456 height 819
click at [712, 429] on div "10 seconds Tap to unmute" at bounding box center [728, 410] width 1456 height 819
click at [724, 410] on icon "Video Player" at bounding box center [728, 410] width 32 height 32
click at [765, 393] on div "10 seconds Tap to unmute" at bounding box center [728, 410] width 1456 height 819
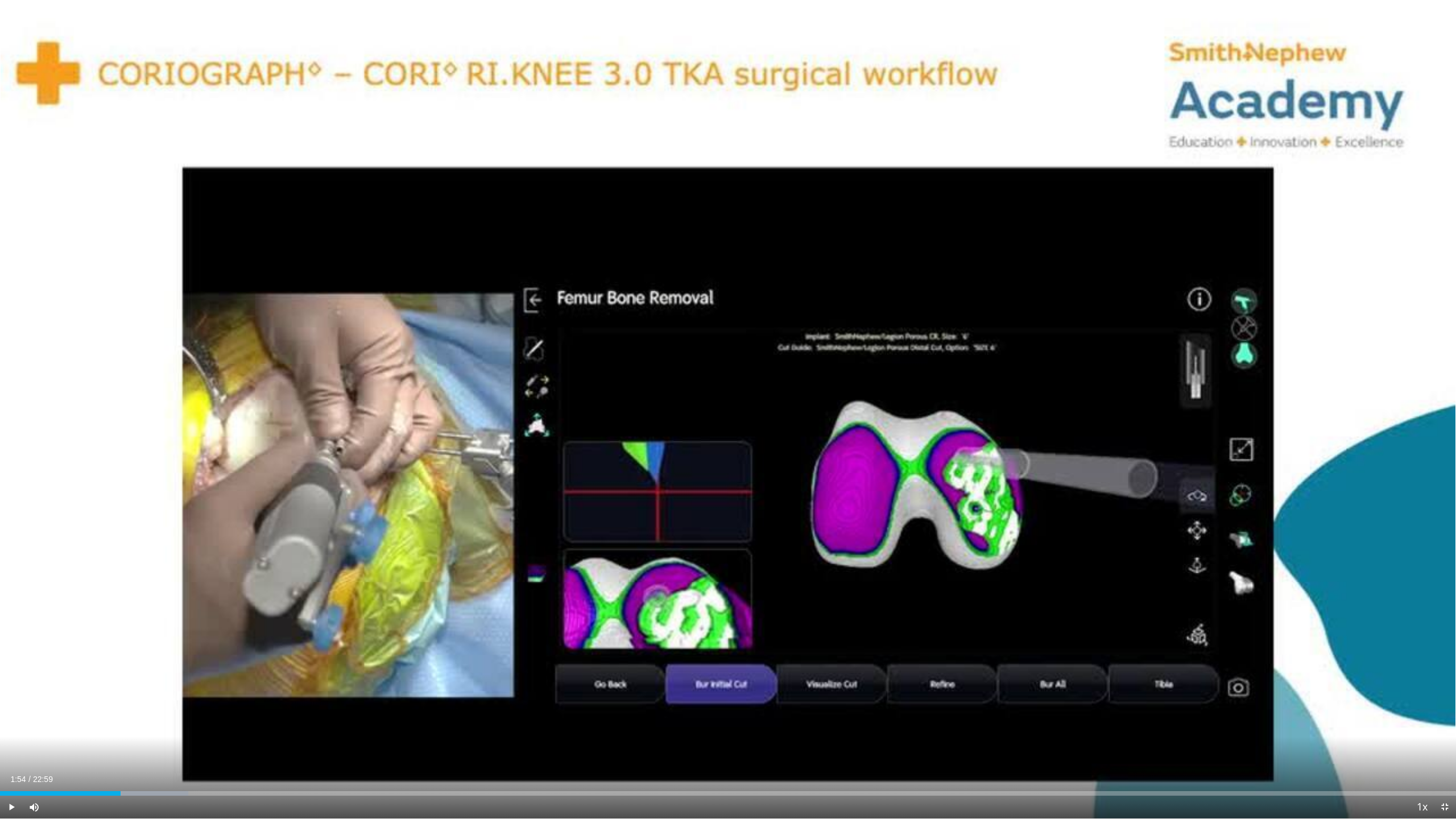
click at [765, 394] on div "10 seconds Tap to unmute" at bounding box center [728, 410] width 1456 height 819
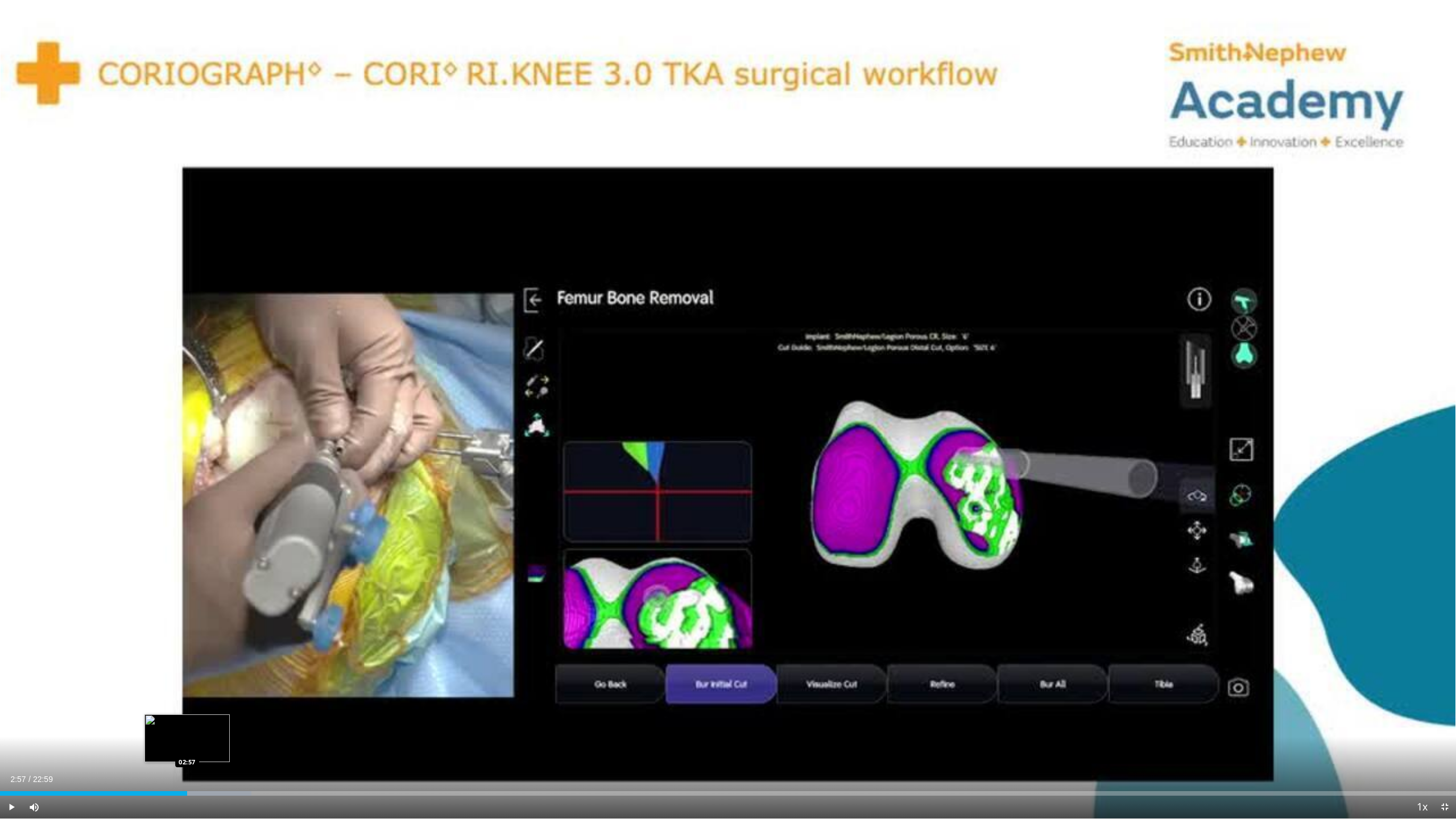
click at [187, 748] on div "Loaded : 17.25% 02:57 02:57" at bounding box center [728, 790] width 1456 height 11
click at [204, 748] on div "Progress Bar" at bounding box center [200, 794] width 101 height 4
click at [256, 748] on div "Loaded : 20.85% 03:45 04:03" at bounding box center [728, 794] width 1456 height 4
click at [276, 748] on div "Loaded : 22.28% 04:07 04:20" at bounding box center [728, 790] width 1456 height 11
click at [308, 748] on div "Loaded : 24.44% 04:36 04:51" at bounding box center [728, 790] width 1456 height 11
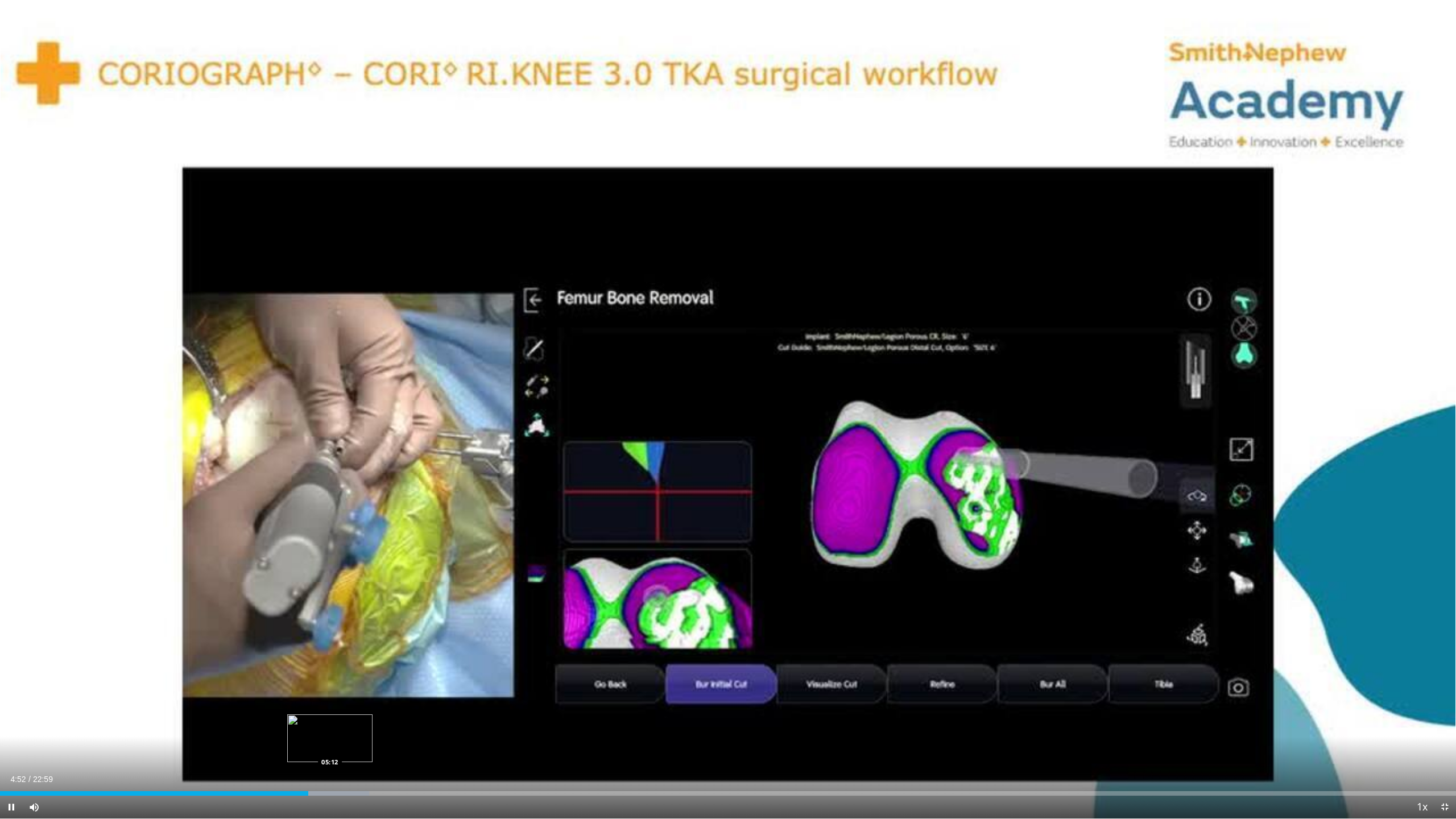
click at [330, 748] on div "Loaded : 25.37% 04:52 05:12" at bounding box center [728, 790] width 1456 height 11
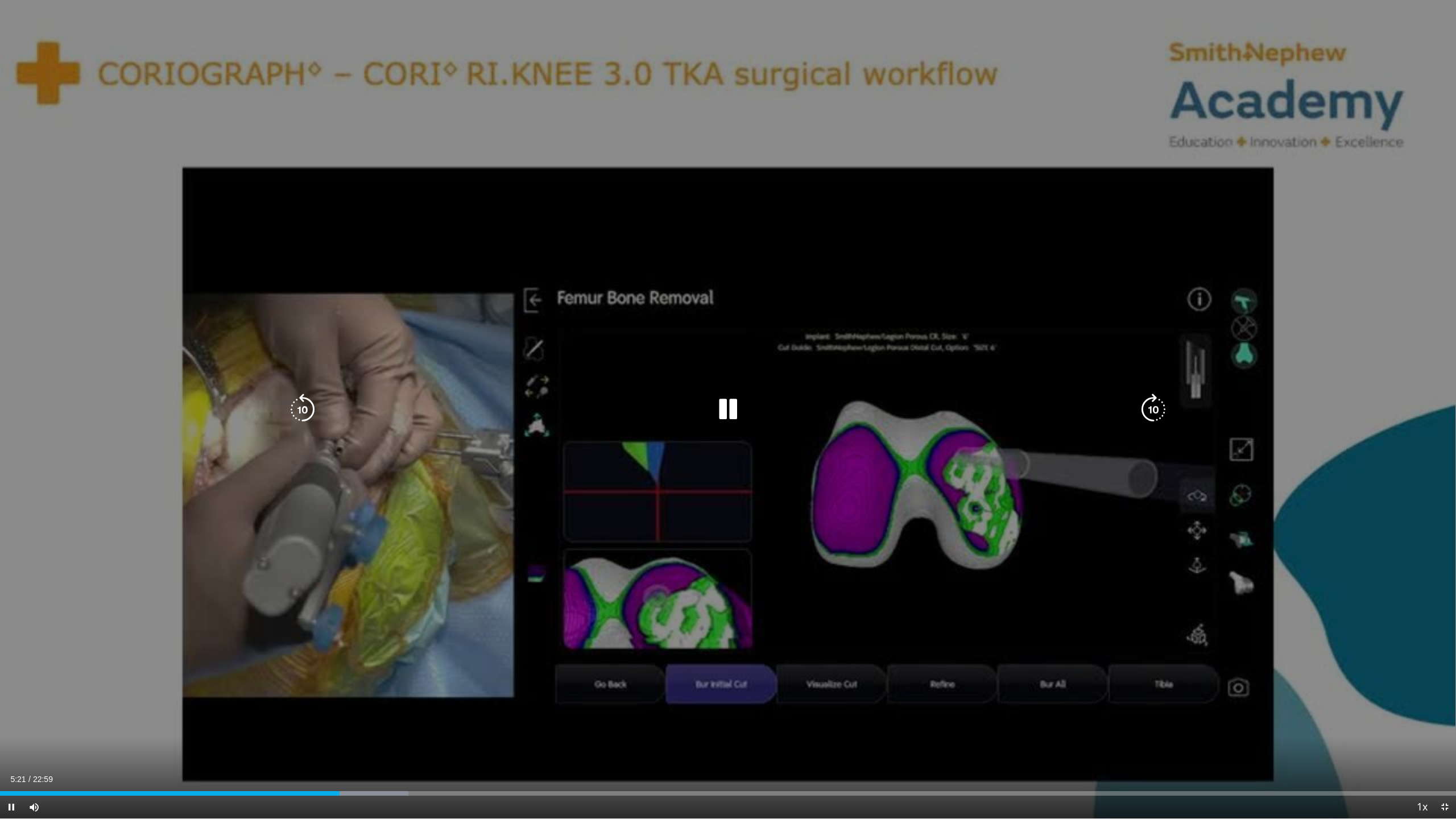
click at [427, 688] on div "10 seconds Tap to unmute" at bounding box center [728, 410] width 1456 height 819
click at [424, 688] on div "10 seconds Tap to unmute" at bounding box center [728, 410] width 1456 height 819
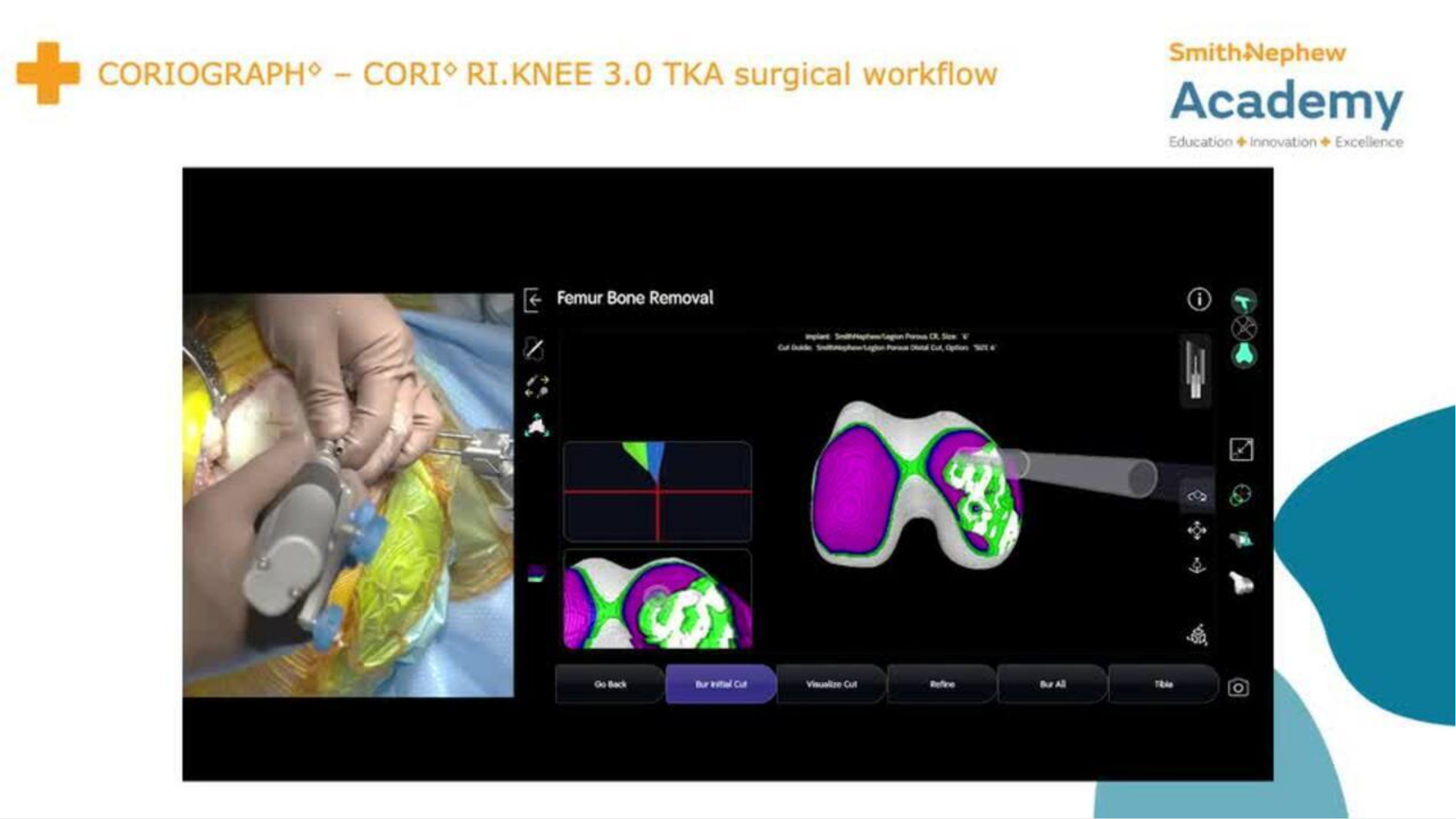
click at [424, 688] on div "10 seconds Tap to unmute" at bounding box center [728, 410] width 1456 height 819
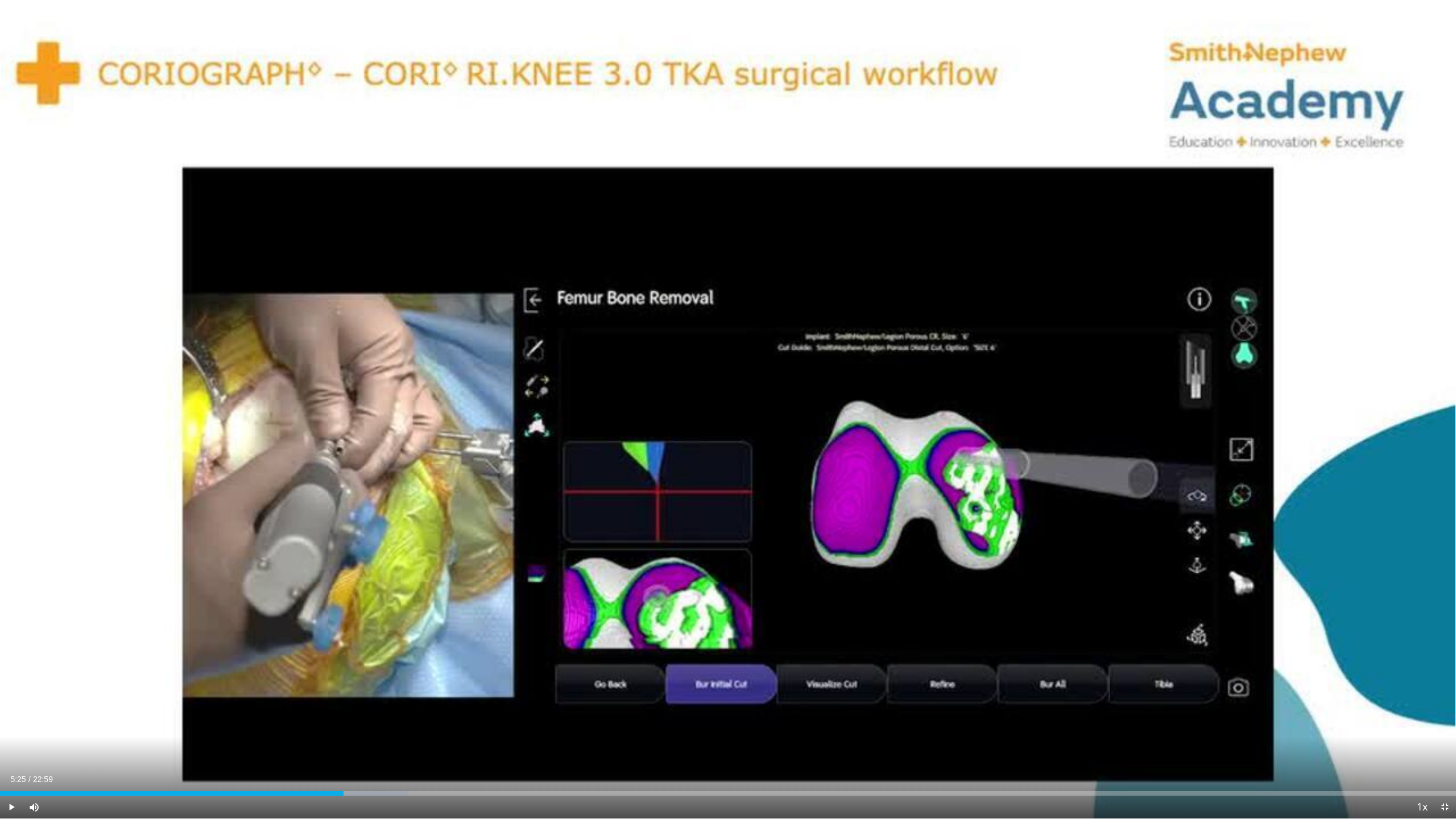
click at [424, 688] on div "10 seconds Tap to unmute" at bounding box center [728, 410] width 1456 height 819
click at [359, 748] on div "Progress Bar" at bounding box center [362, 794] width 98 height 4
click at [393, 748] on div "Loaded : 28.27% 05:40 06:12" at bounding box center [728, 790] width 1456 height 11
click at [409, 748] on div "Loaded : 29.72% 06:12 06:28" at bounding box center [728, 790] width 1456 height 11
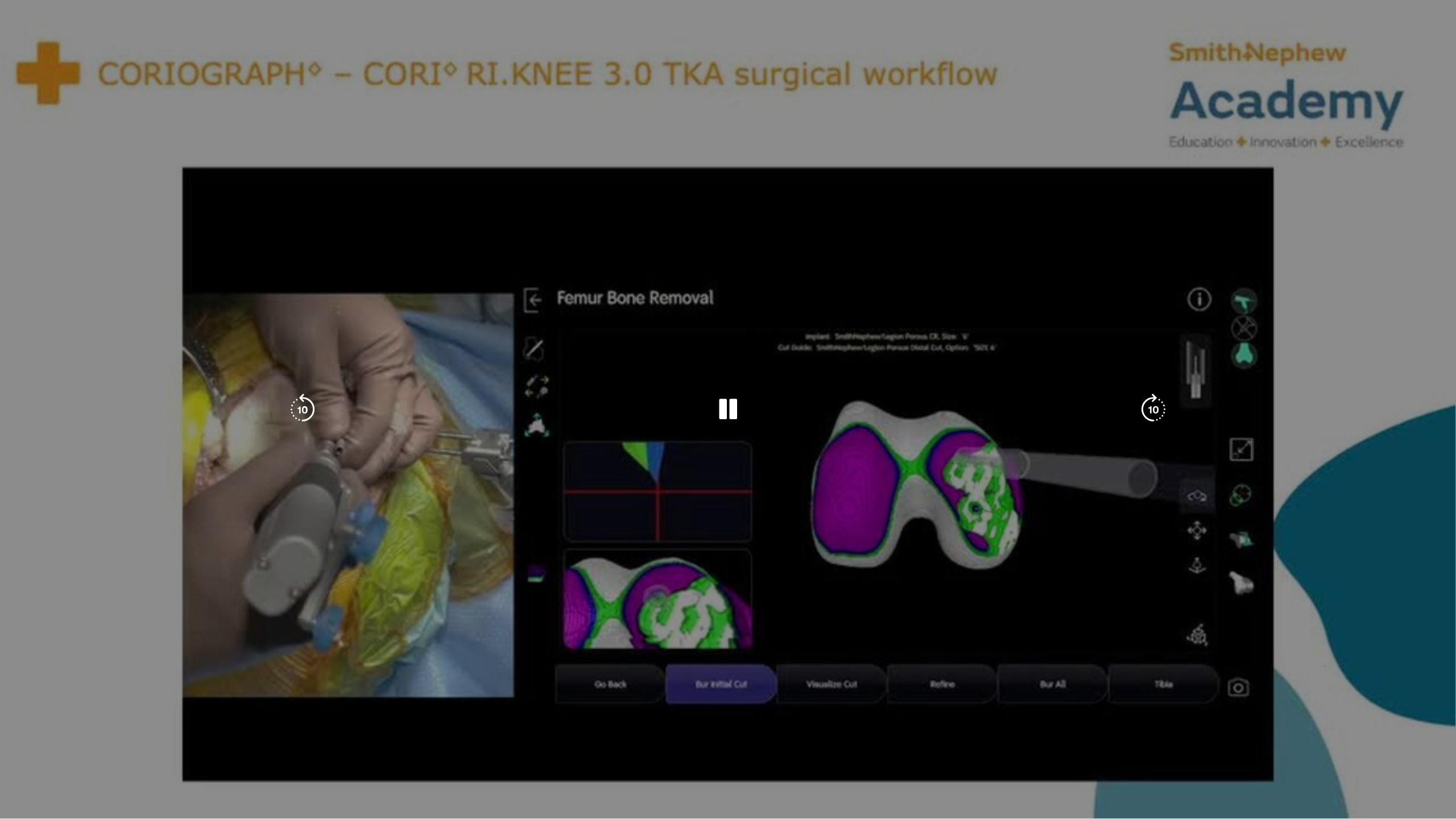
click at [431, 748] on video-js "**********" at bounding box center [728, 410] width 1456 height 819
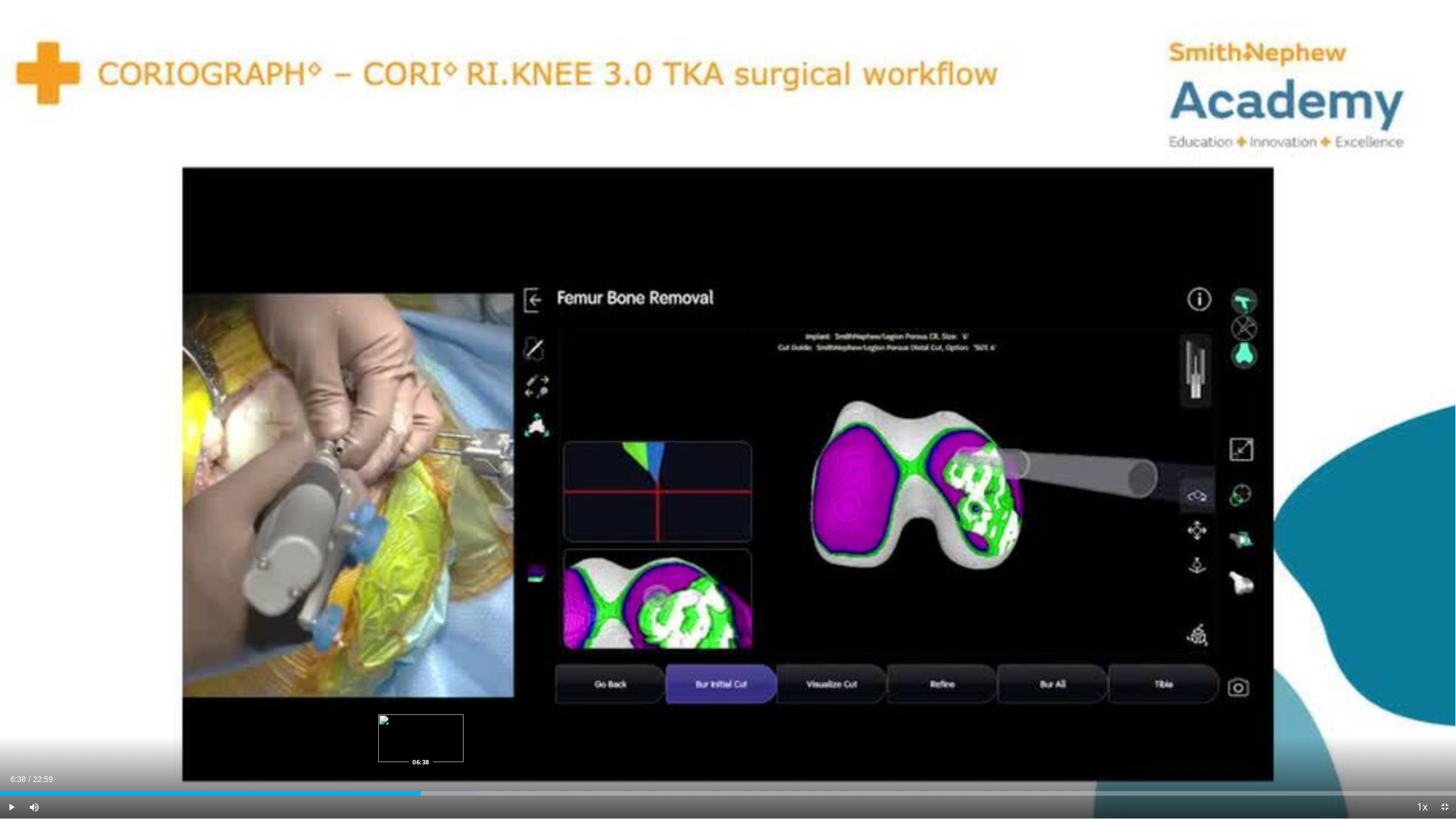
click at [421, 748] on div "Loaded : 32.62% 06:29 06:38" at bounding box center [728, 790] width 1456 height 11
click at [462, 748] on div "Loaded : 32.62% 06:38 07:18" at bounding box center [728, 790] width 1456 height 11
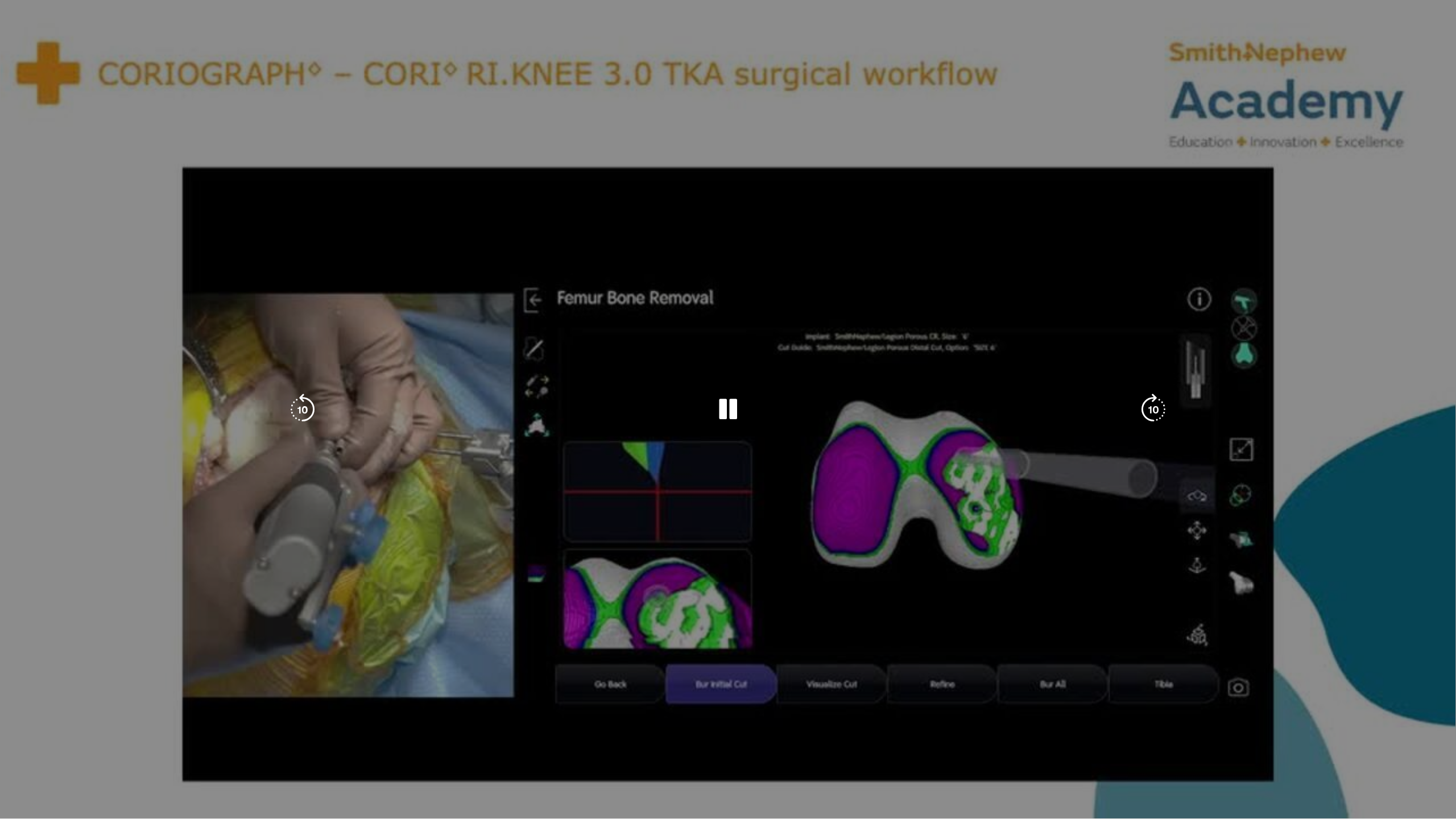
click at [474, 748] on video-js "**********" at bounding box center [728, 410] width 1456 height 819
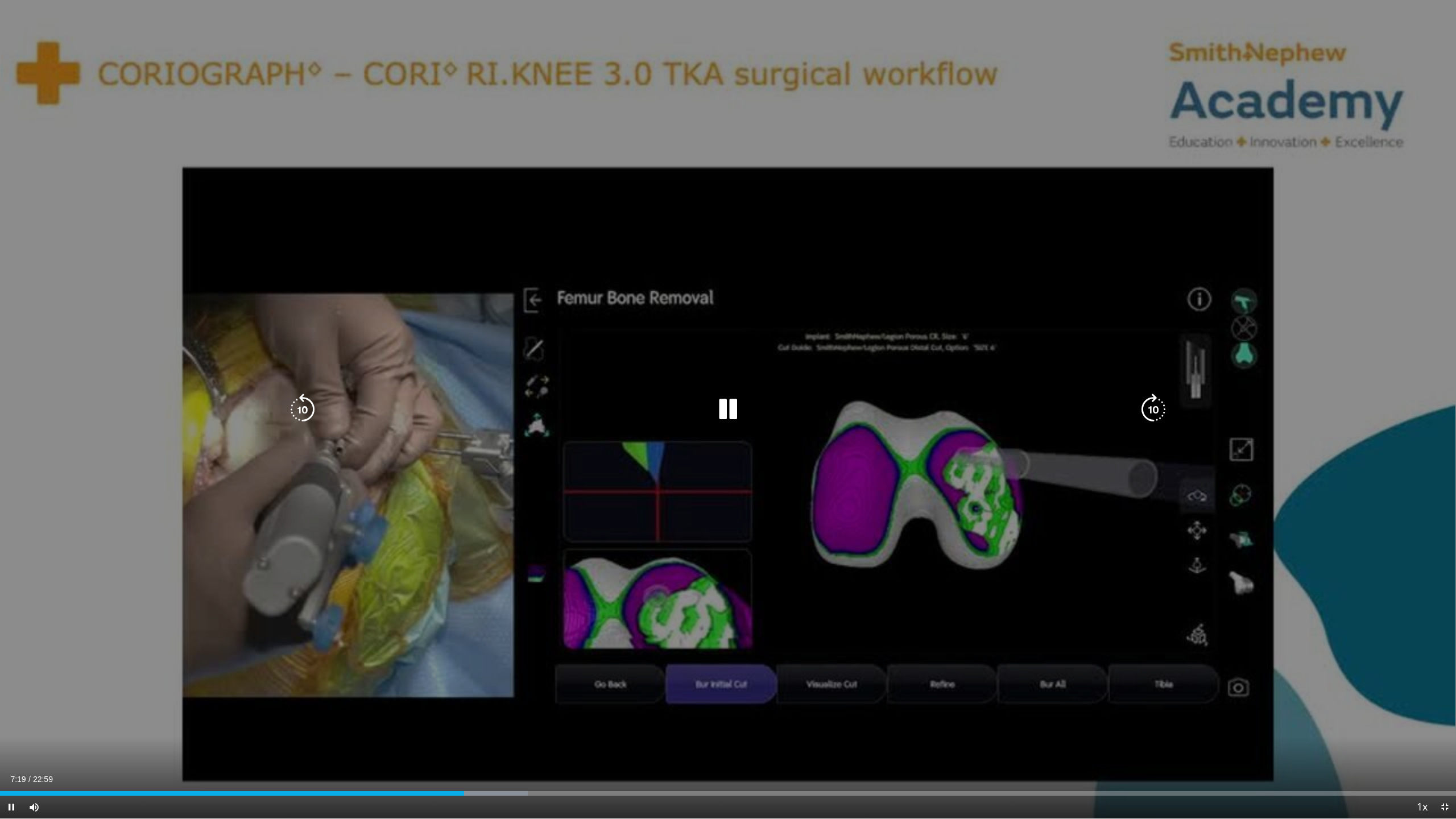
click at [475, 615] on div "10 seconds Tap to unmute" at bounding box center [728, 410] width 1456 height 819
click at [724, 407] on icon "Video Player" at bounding box center [728, 410] width 32 height 32
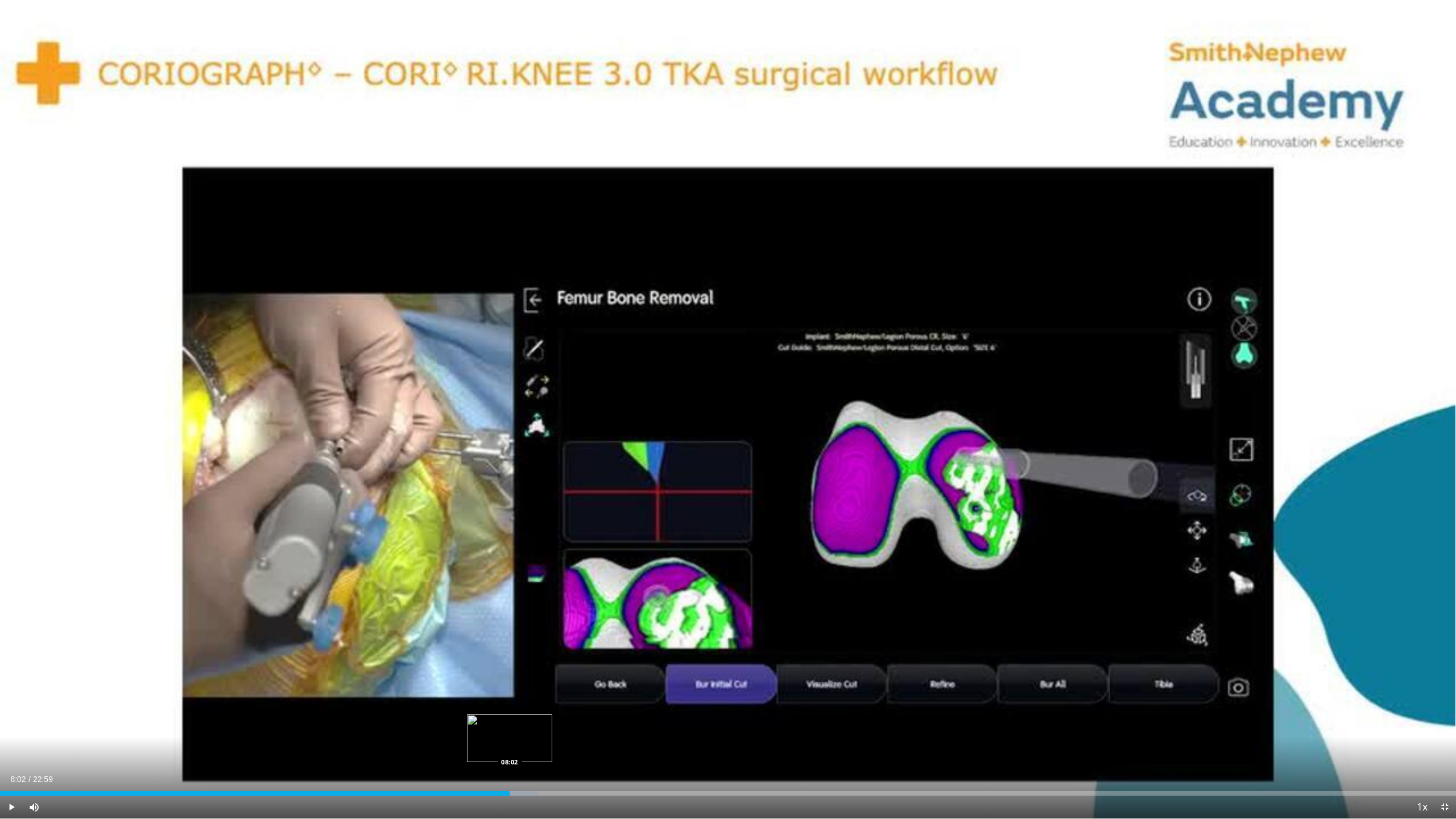
click at [510, 748] on div "Loaded : 36.96% 08:02 08:02" at bounding box center [728, 790] width 1456 height 11
click at [523, 748] on div "Loaded : 36.96% 08:15 08:15" at bounding box center [728, 790] width 1456 height 11
click at [554, 748] on div "Loaded : 37.38% 08:15 08:45" at bounding box center [728, 790] width 1456 height 11
click at [631, 748] on div "Current Time 8:45 / Duration 22:59" at bounding box center [728, 779] width 1456 height 10
click at [755, 748] on div "Loaded : 39.86% 08:47 11:55" at bounding box center [728, 790] width 1456 height 11
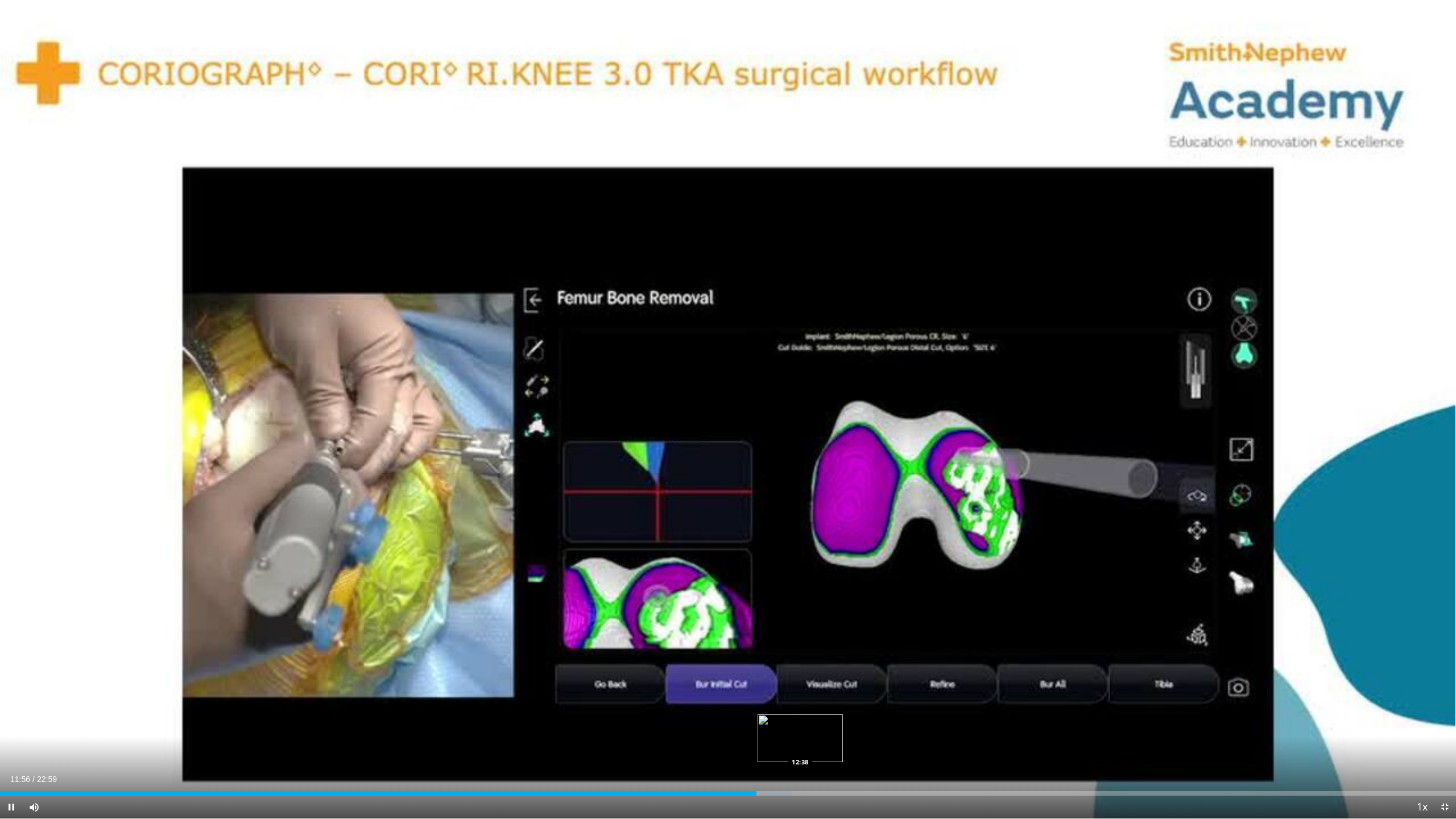
click at [800, 748] on div "Loaded : 54.36% 11:57 12:38" at bounding box center [728, 790] width 1456 height 11
click at [920, 748] on div "Current Time 12:38 / Duration 22:59" at bounding box center [728, 779] width 1456 height 10
click at [854, 748] on div "Loaded : 57.26% 12:39 13:28" at bounding box center [728, 790] width 1456 height 11
click at [866, 748] on div "Progress Bar" at bounding box center [885, 794] width 74 height 4
click at [890, 748] on div "Loaded : 63.78% 13:40 13:52" at bounding box center [728, 790] width 1456 height 11
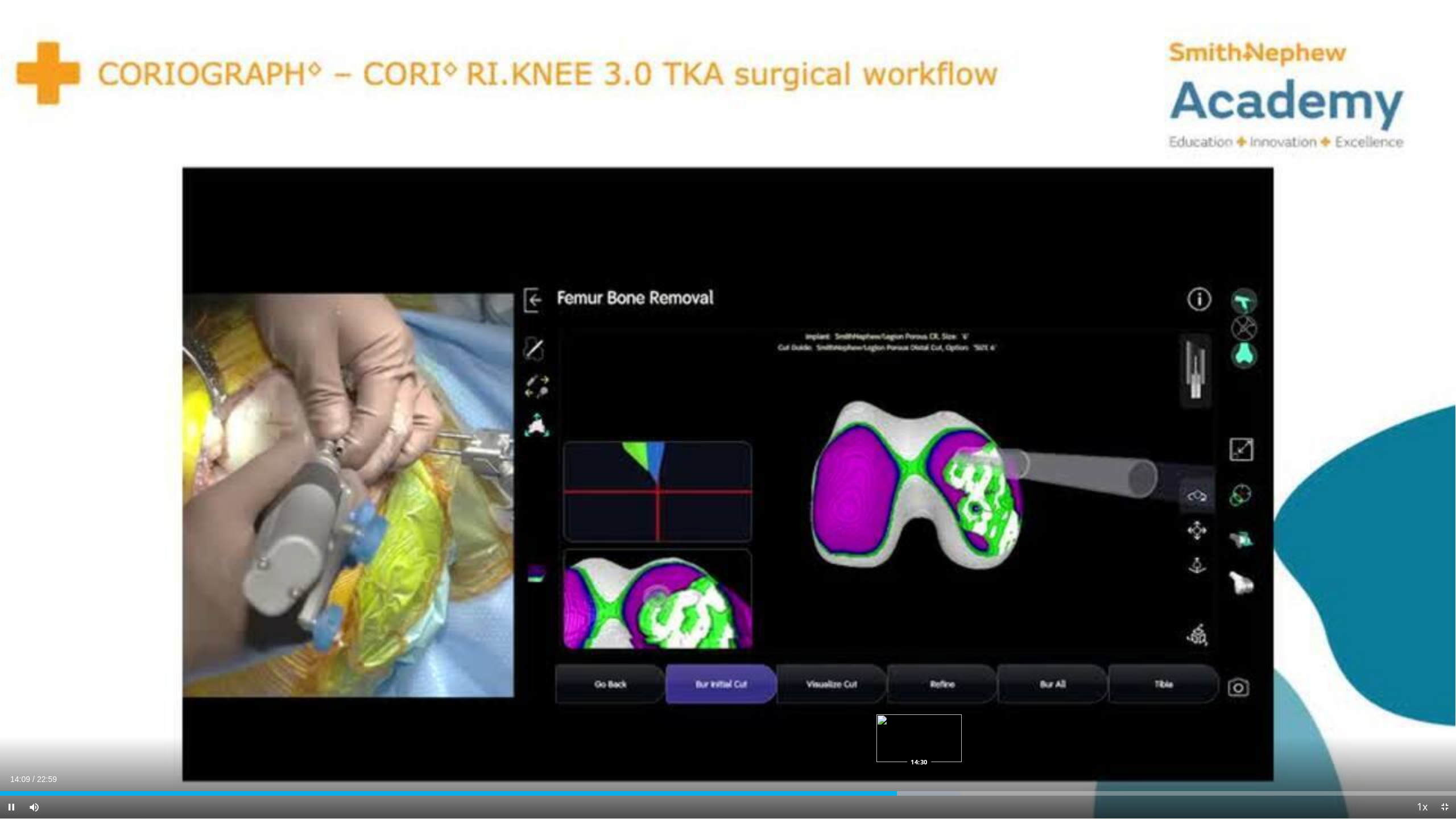
click at [919, 748] on div "Progress Bar" at bounding box center [910, 794] width 101 height 4
click at [943, 748] on div "Loaded : 66.14% 14:31 14:41" at bounding box center [728, 790] width 1456 height 11
click at [962, 748] on div "Loaded : 66.14% 14:54 15:10" at bounding box center [728, 790] width 1456 height 11
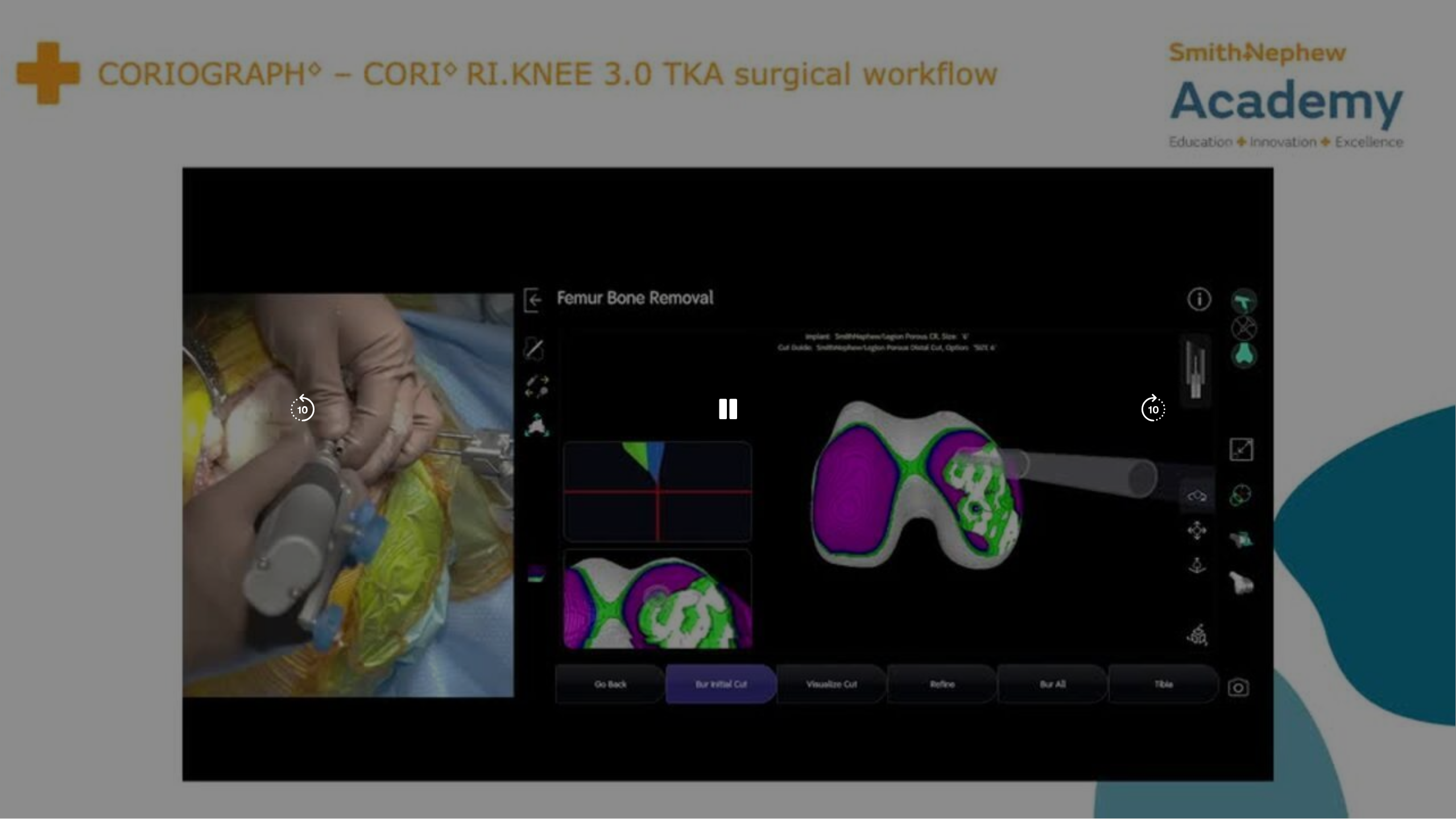
click at [980, 748] on video-js "**********" at bounding box center [728, 410] width 1456 height 819
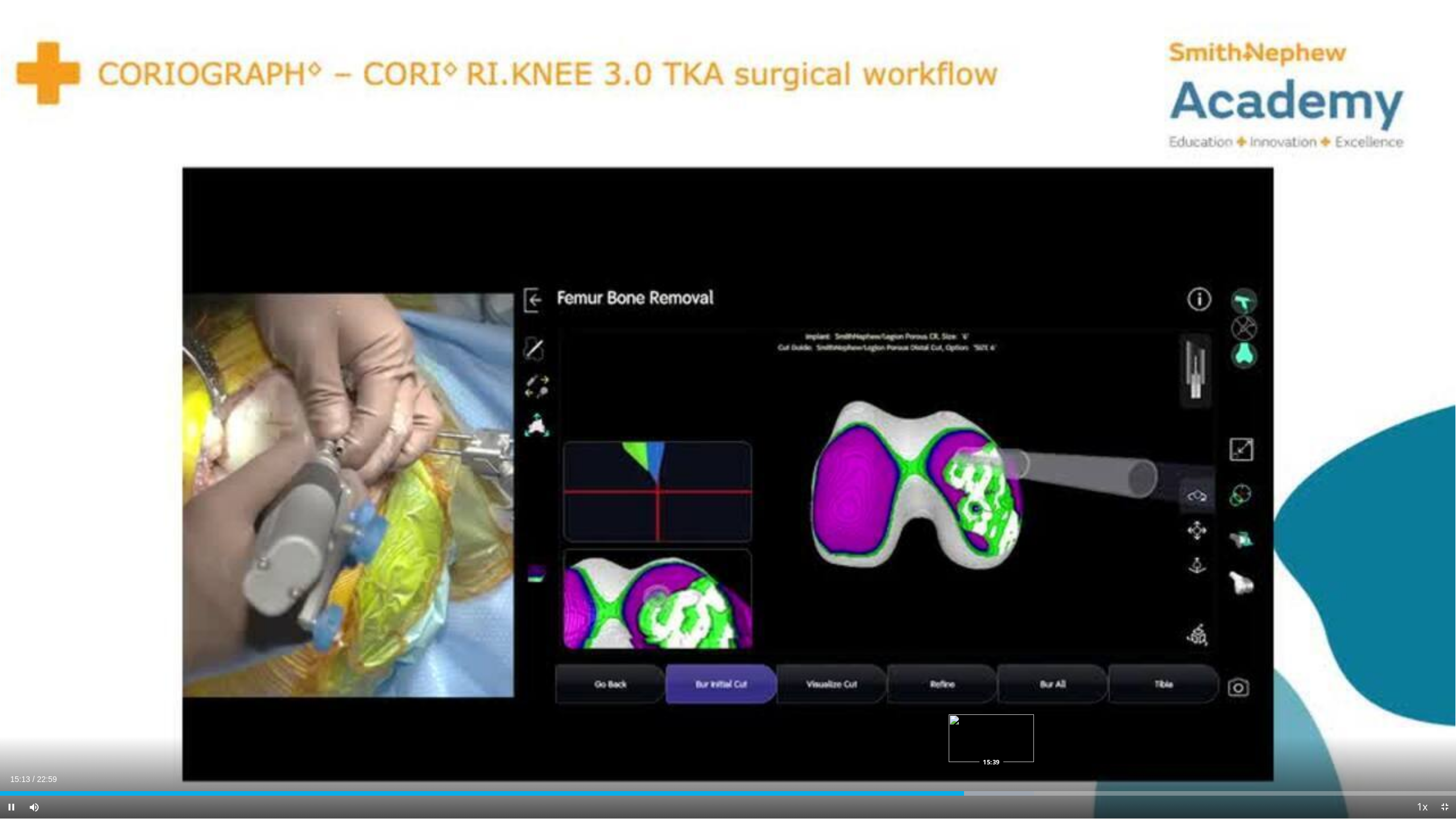
click at [986, 748] on div "Progress Bar" at bounding box center [983, 794] width 101 height 4
click at [1021, 748] on div "Loaded : 71.03% 16:07 16:06" at bounding box center [728, 790] width 1456 height 11
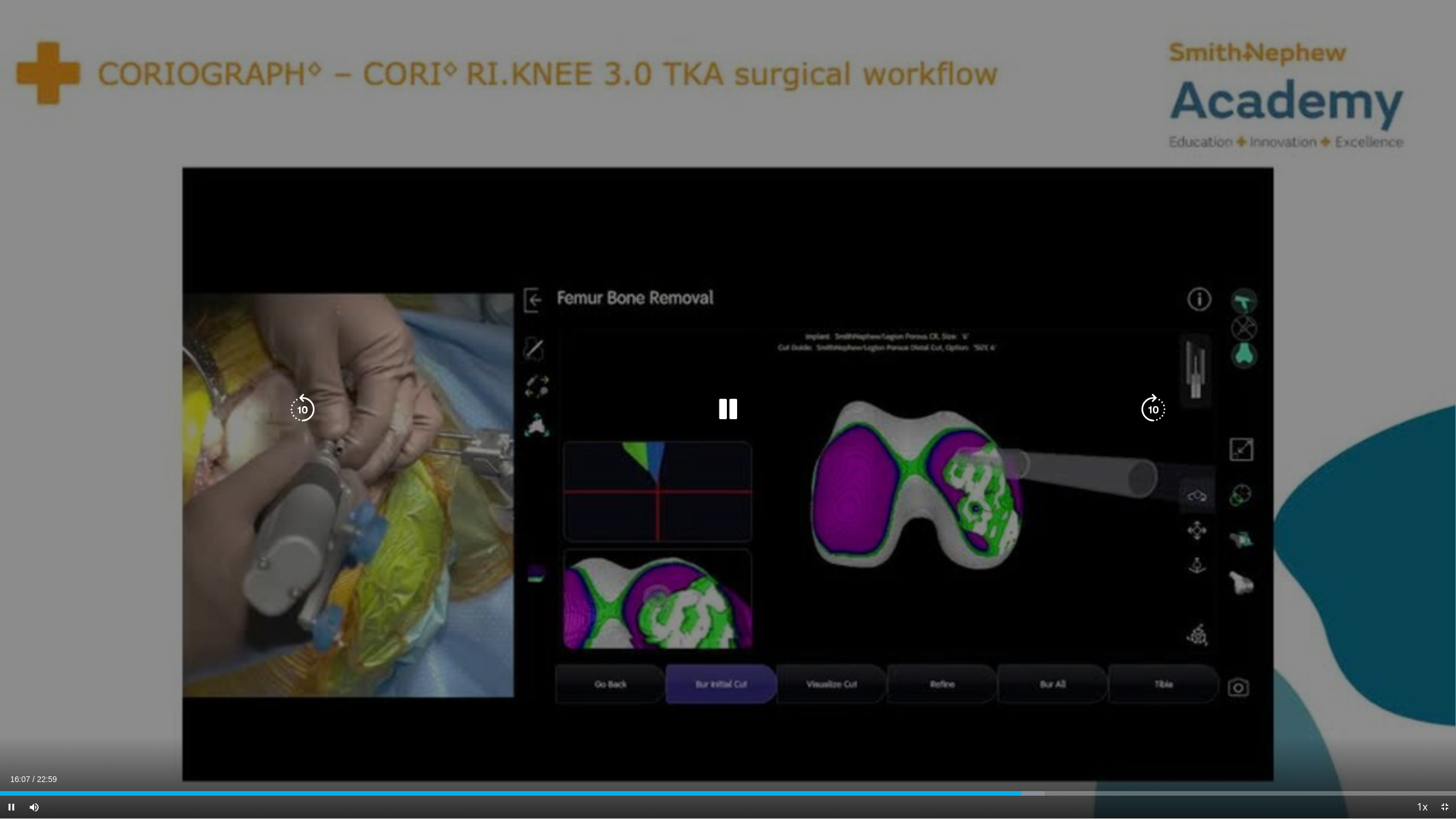
click at [1056, 748] on div "10 seconds Tap to unmute" at bounding box center [728, 410] width 1456 height 819
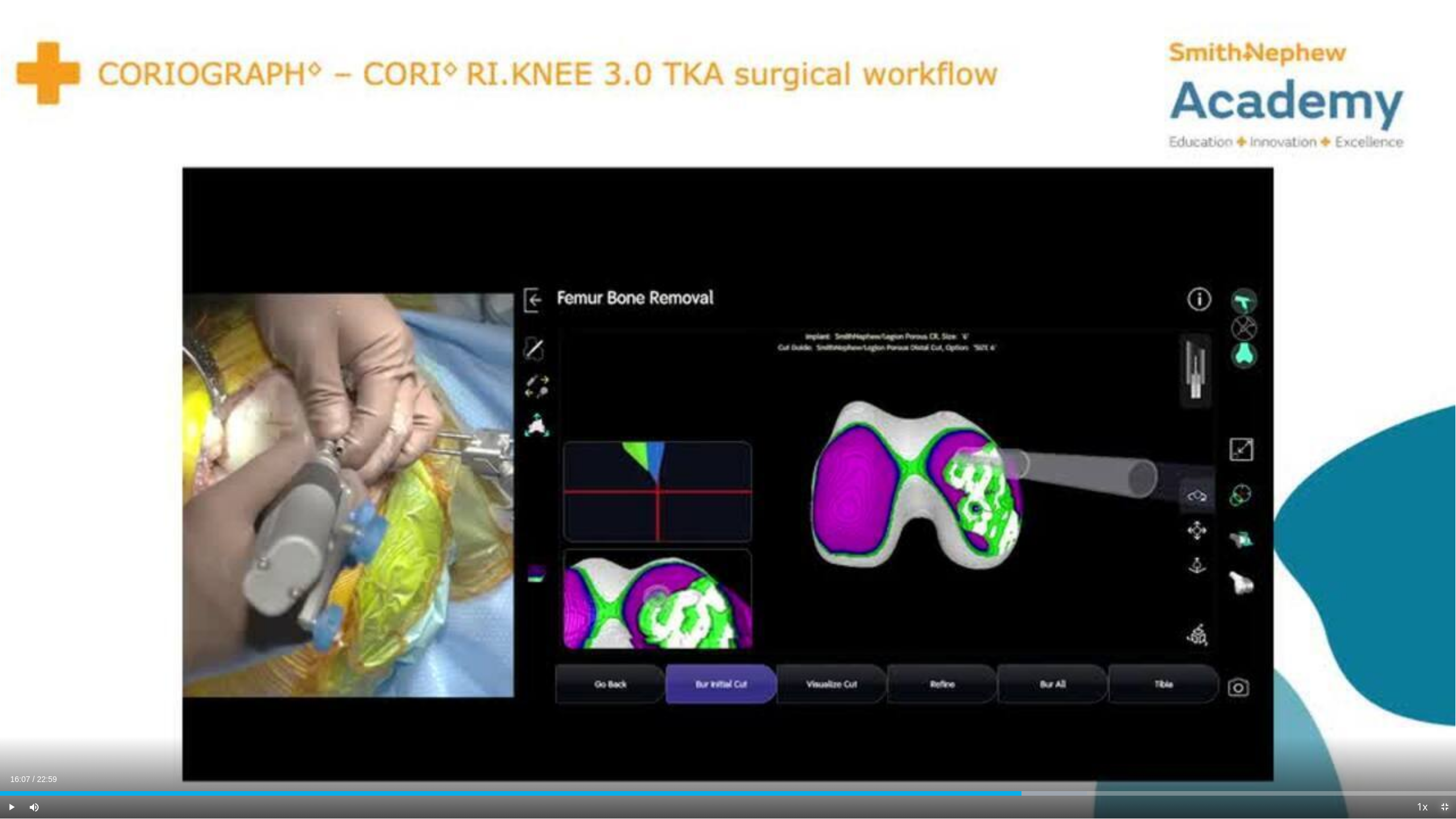
click at [1416, 748] on span "Video Player" at bounding box center [1444, 807] width 23 height 23
